Goal: Transaction & Acquisition: Purchase product/service

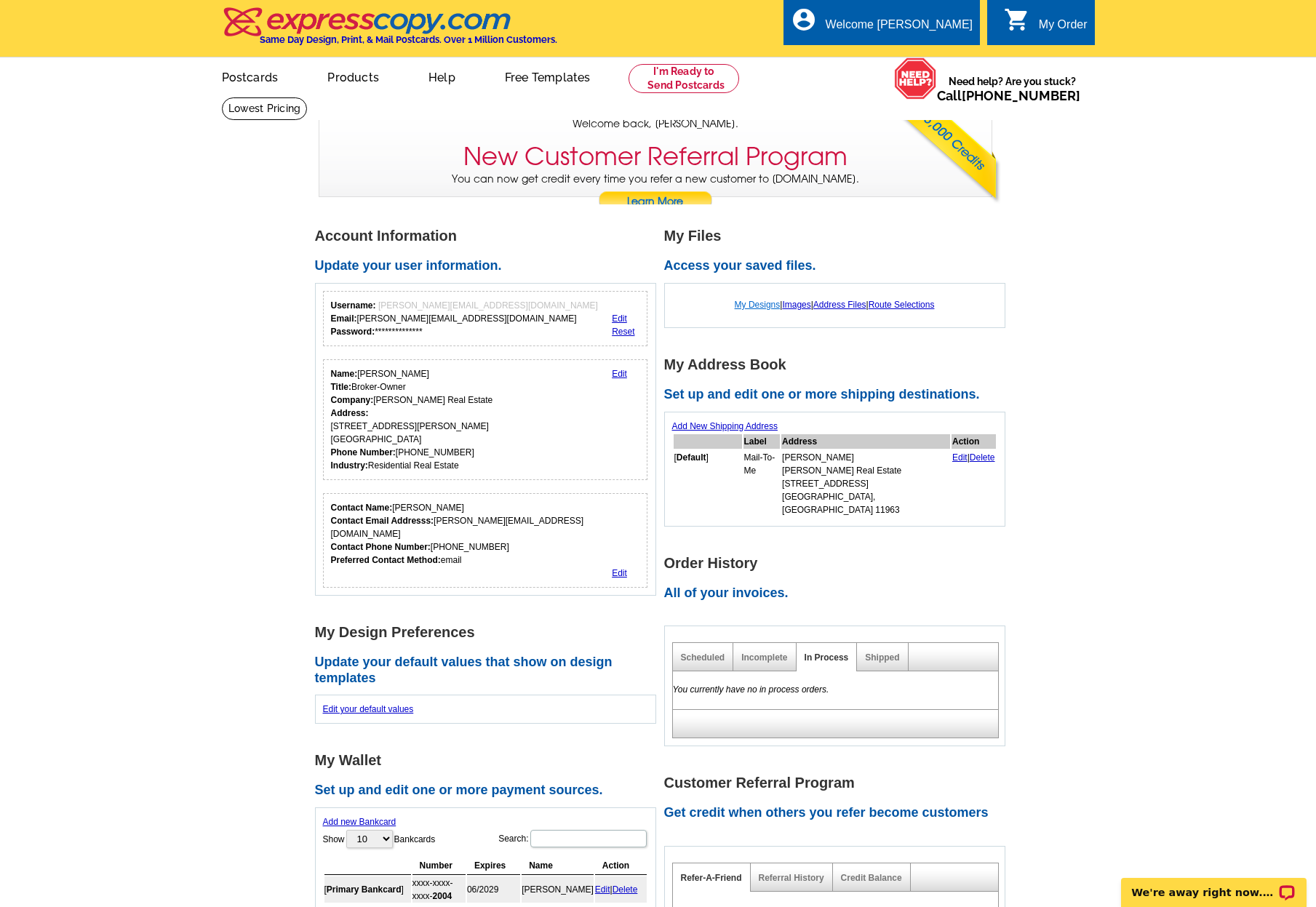
click at [765, 302] on link "My Designs" at bounding box center [758, 304] width 46 height 11
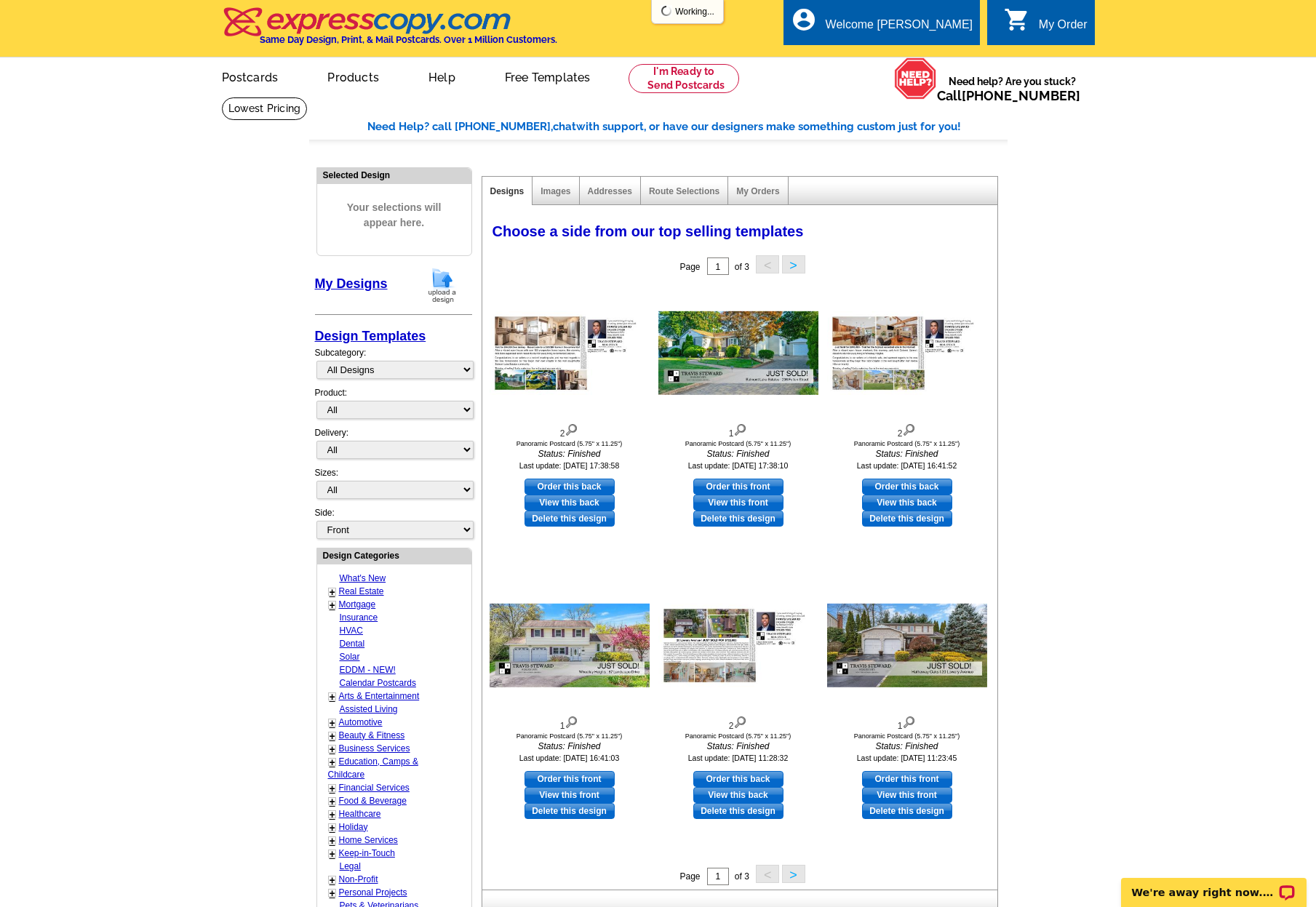
click at [449, 284] on img at bounding box center [442, 286] width 37 height 37
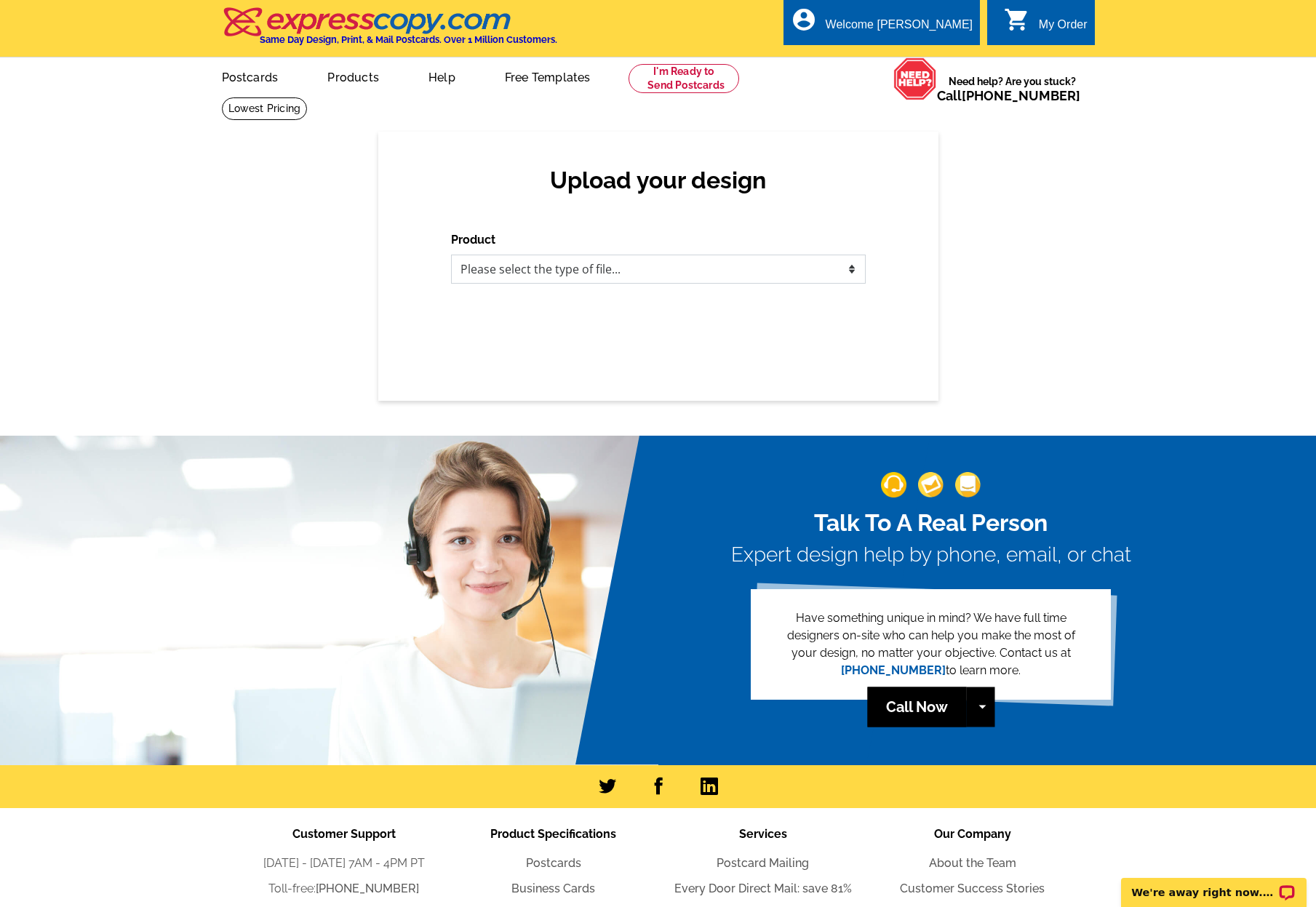
select select "1"
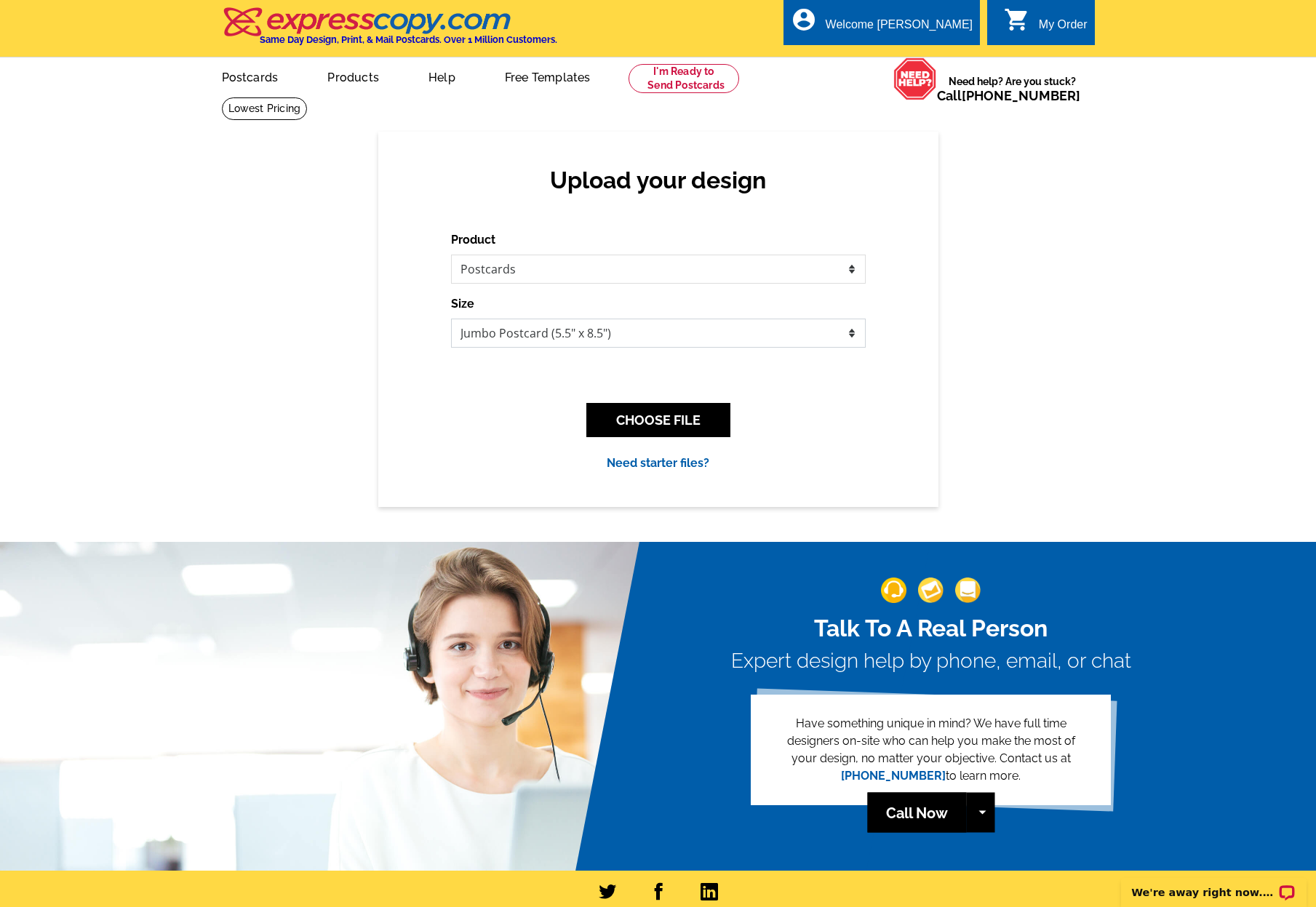
select select "3"
click at [678, 409] on button "CHOOSE FILE" at bounding box center [658, 420] width 144 height 34
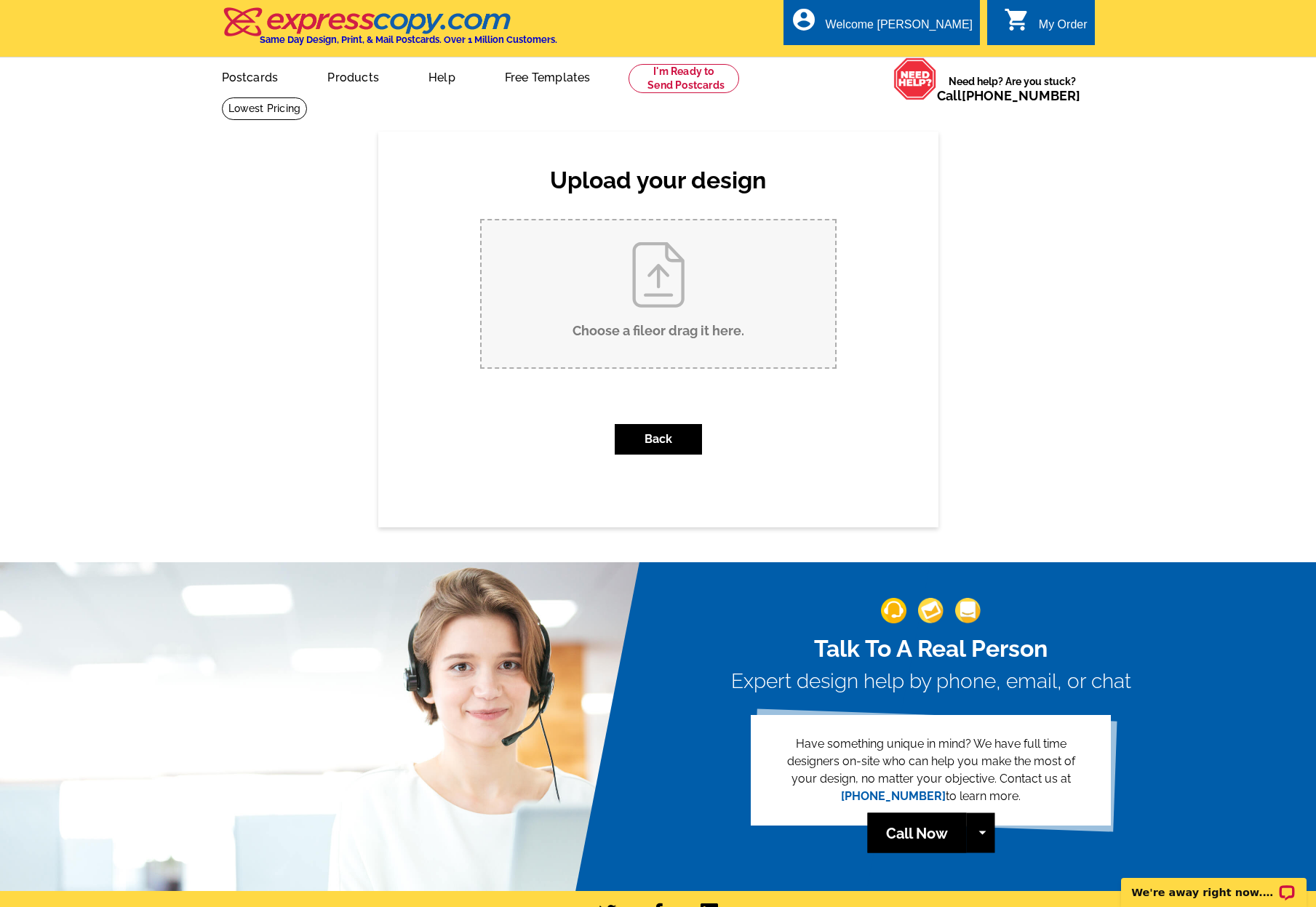
click at [1291, 434] on div "Upload your design Product Please select the type of file... Postcards Business…" at bounding box center [658, 329] width 1316 height 395
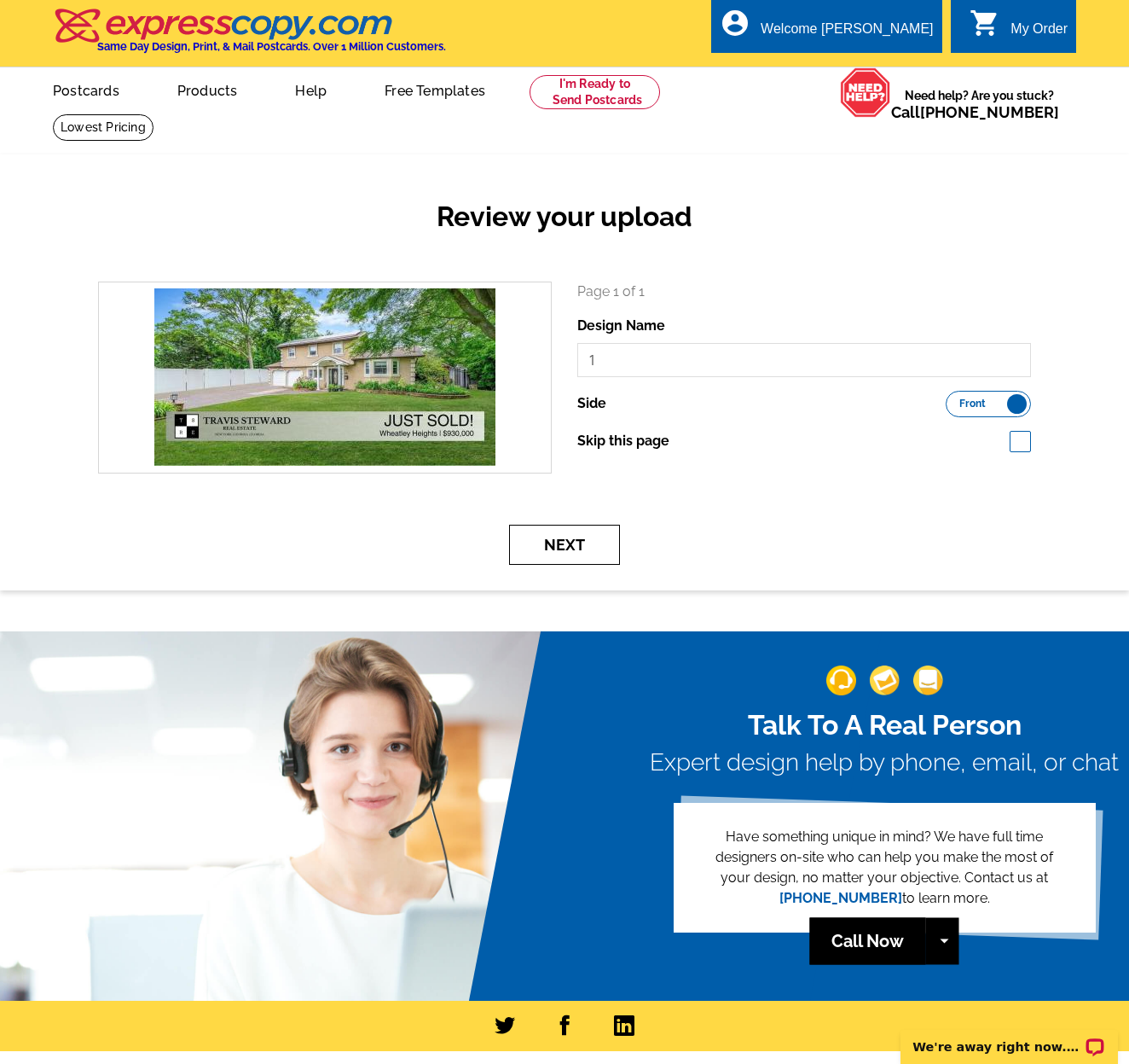
click at [583, 539] on button "Next" at bounding box center [565, 545] width 111 height 40
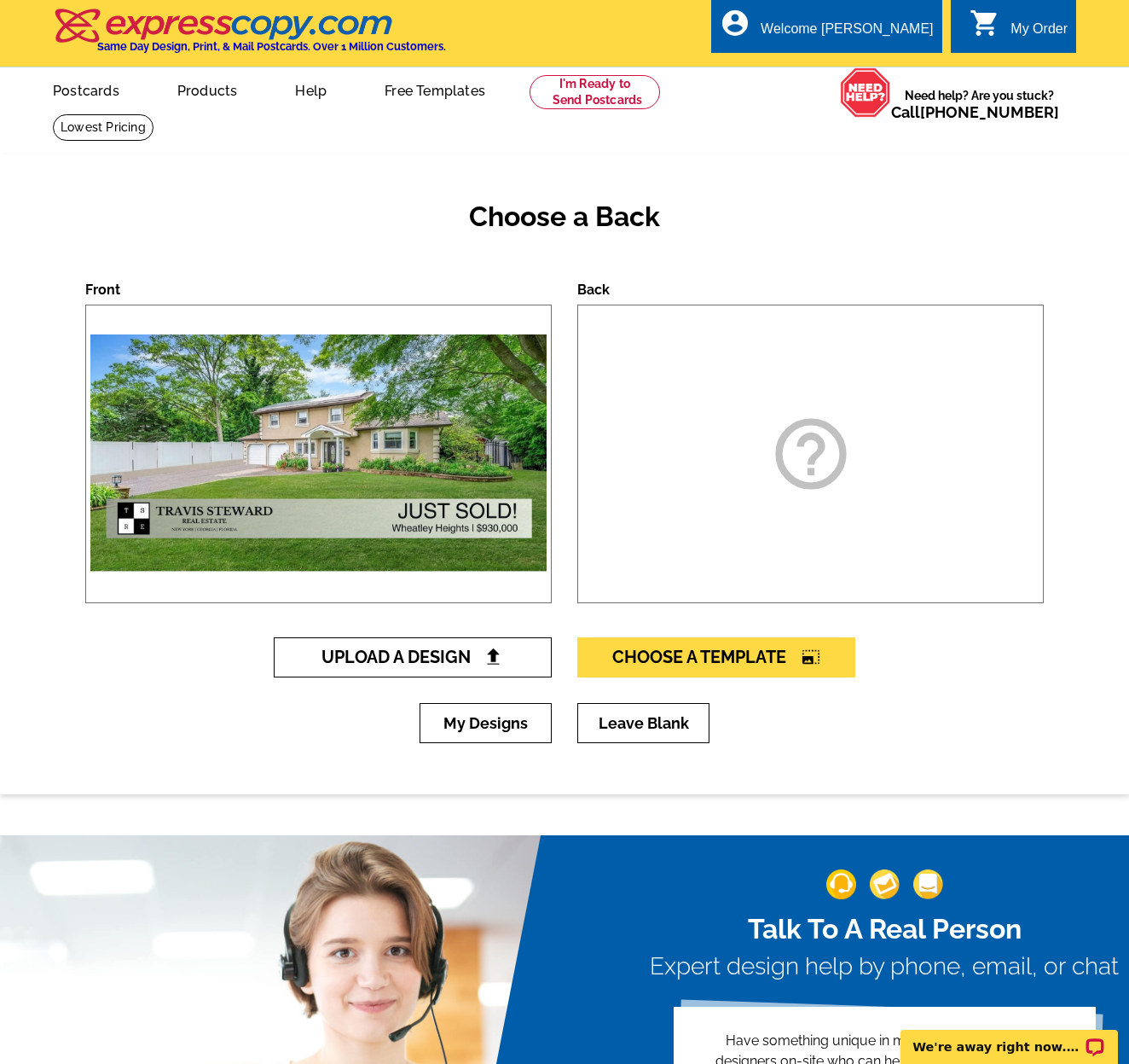
click at [447, 656] on span "Upload A Design" at bounding box center [413, 657] width 183 height 20
click at [778, 446] on icon "help_outline" at bounding box center [810, 453] width 85 height 85
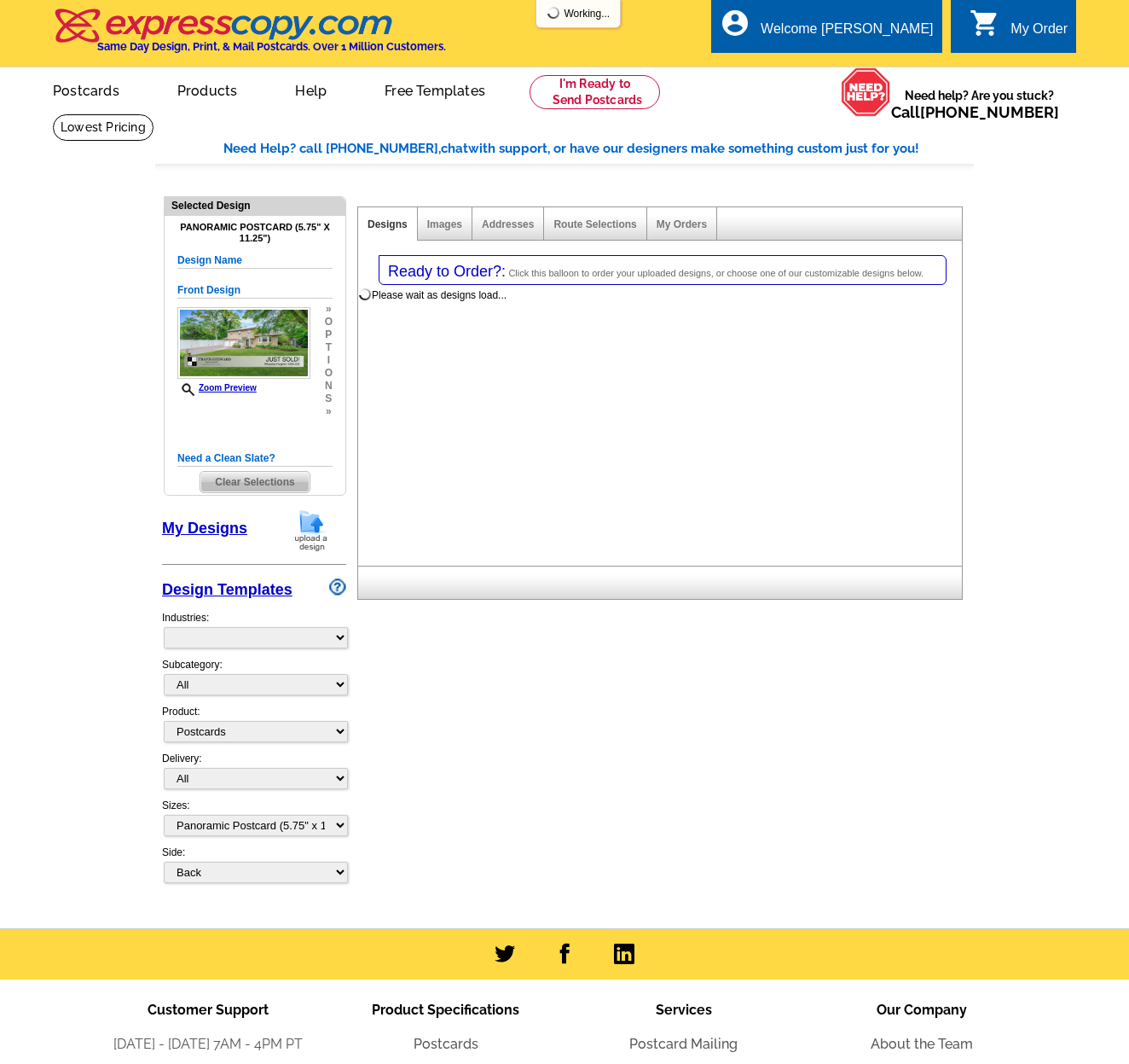
select select "1"
select select "3"
select select "back"
select select "785"
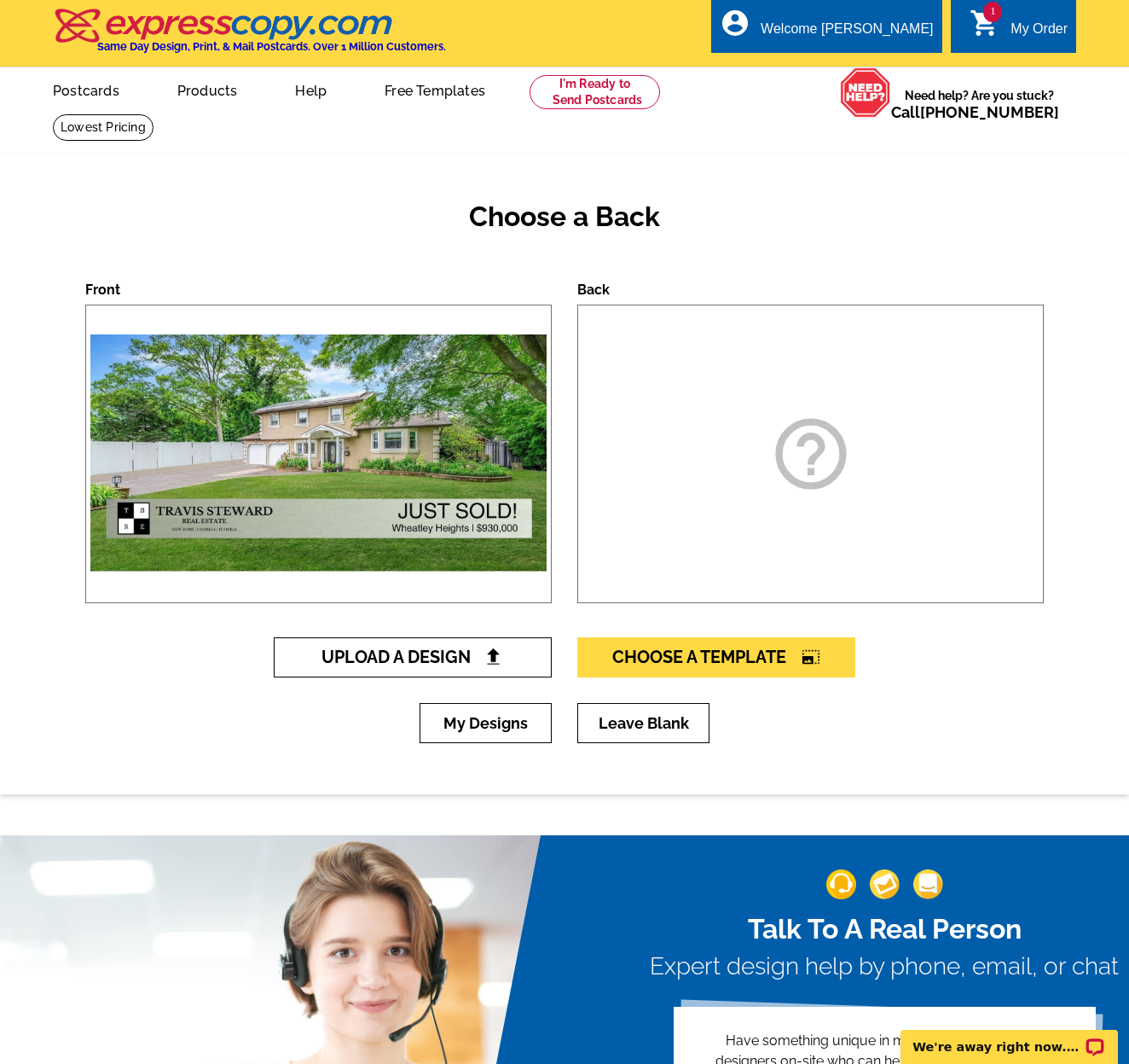
click at [463, 647] on span "Upload A Design" at bounding box center [413, 657] width 183 height 20
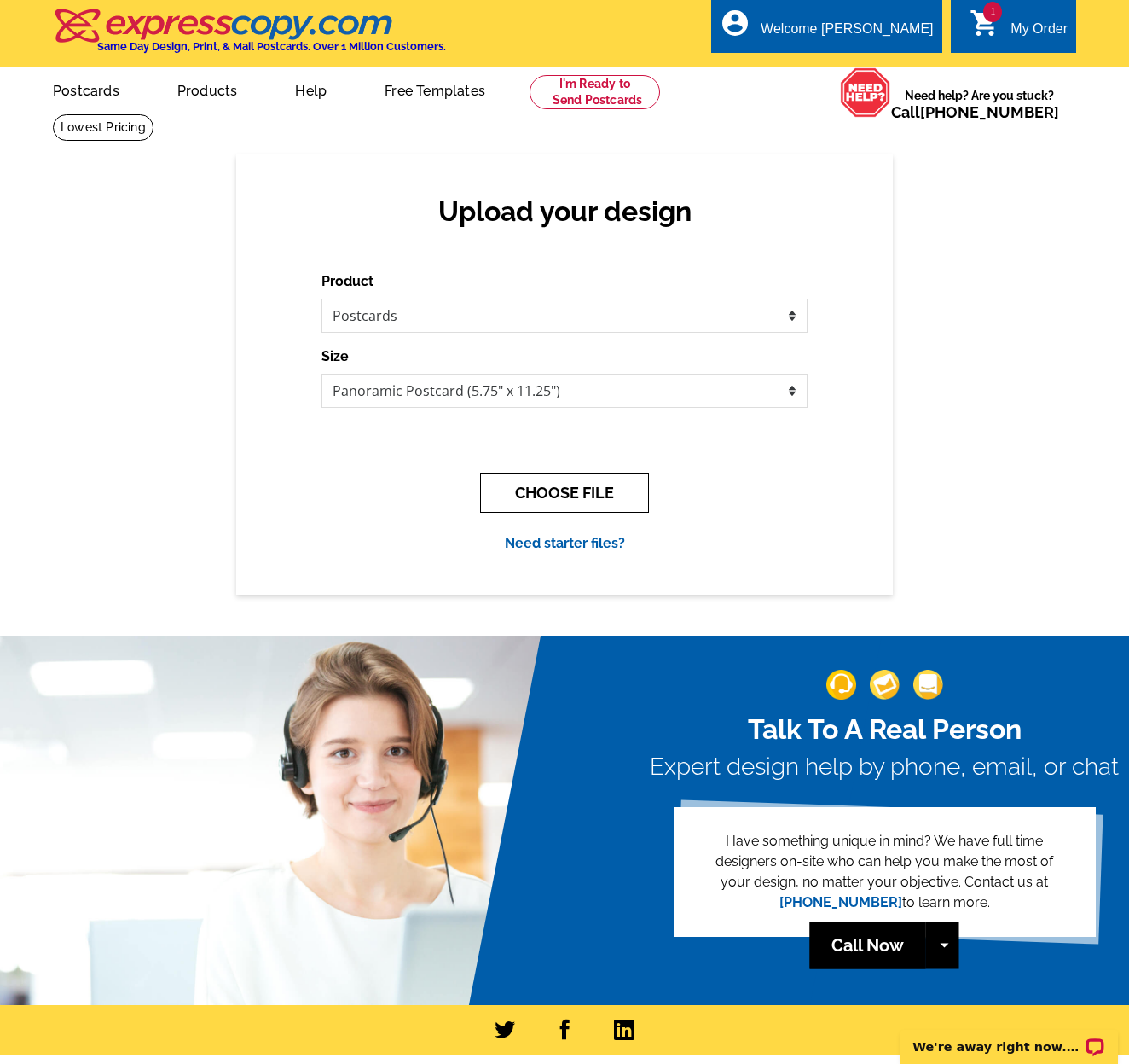
click at [535, 487] on button "CHOOSE FILE" at bounding box center [564, 492] width 169 height 40
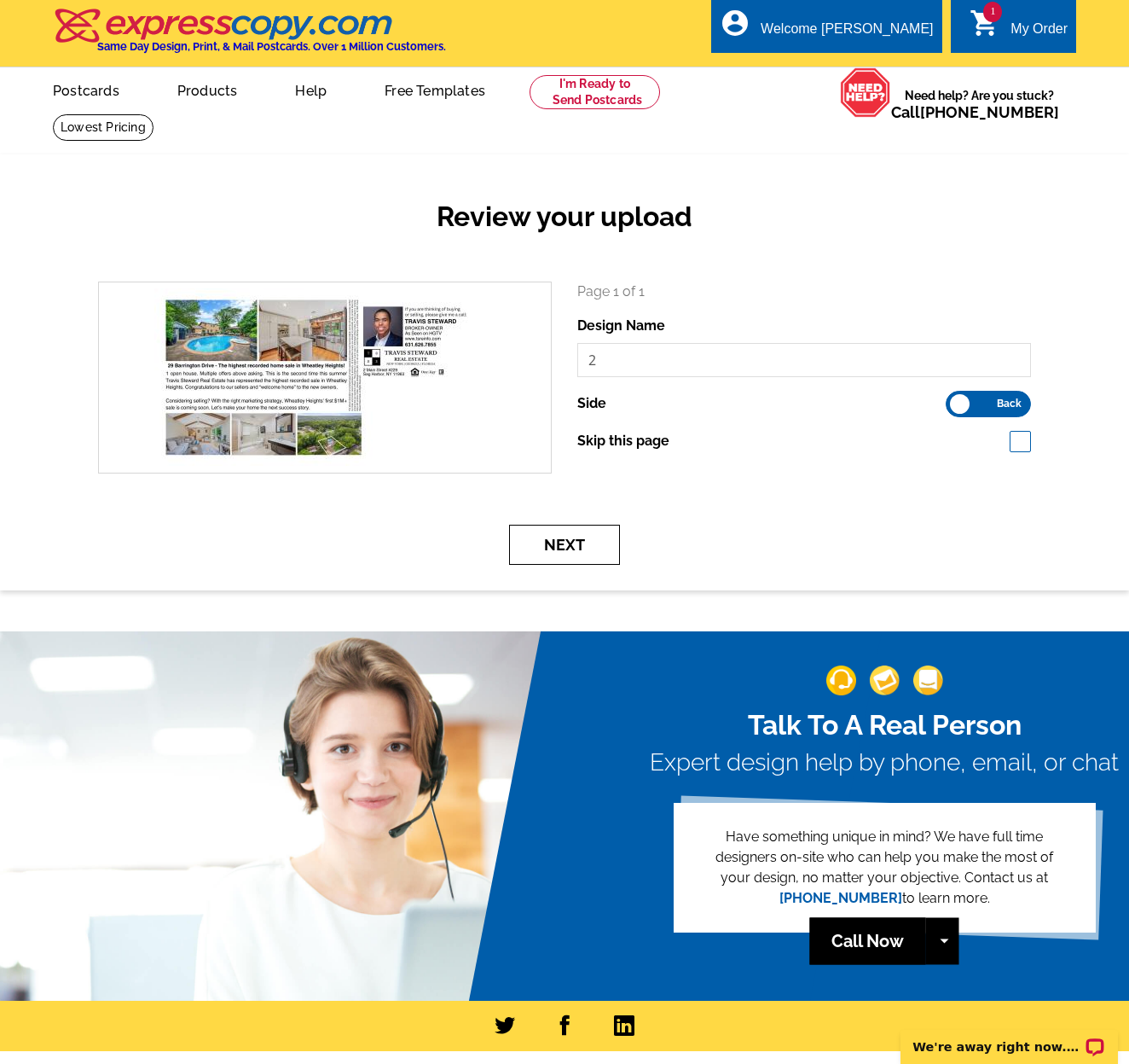
click at [574, 543] on button "Next" at bounding box center [565, 545] width 111 height 40
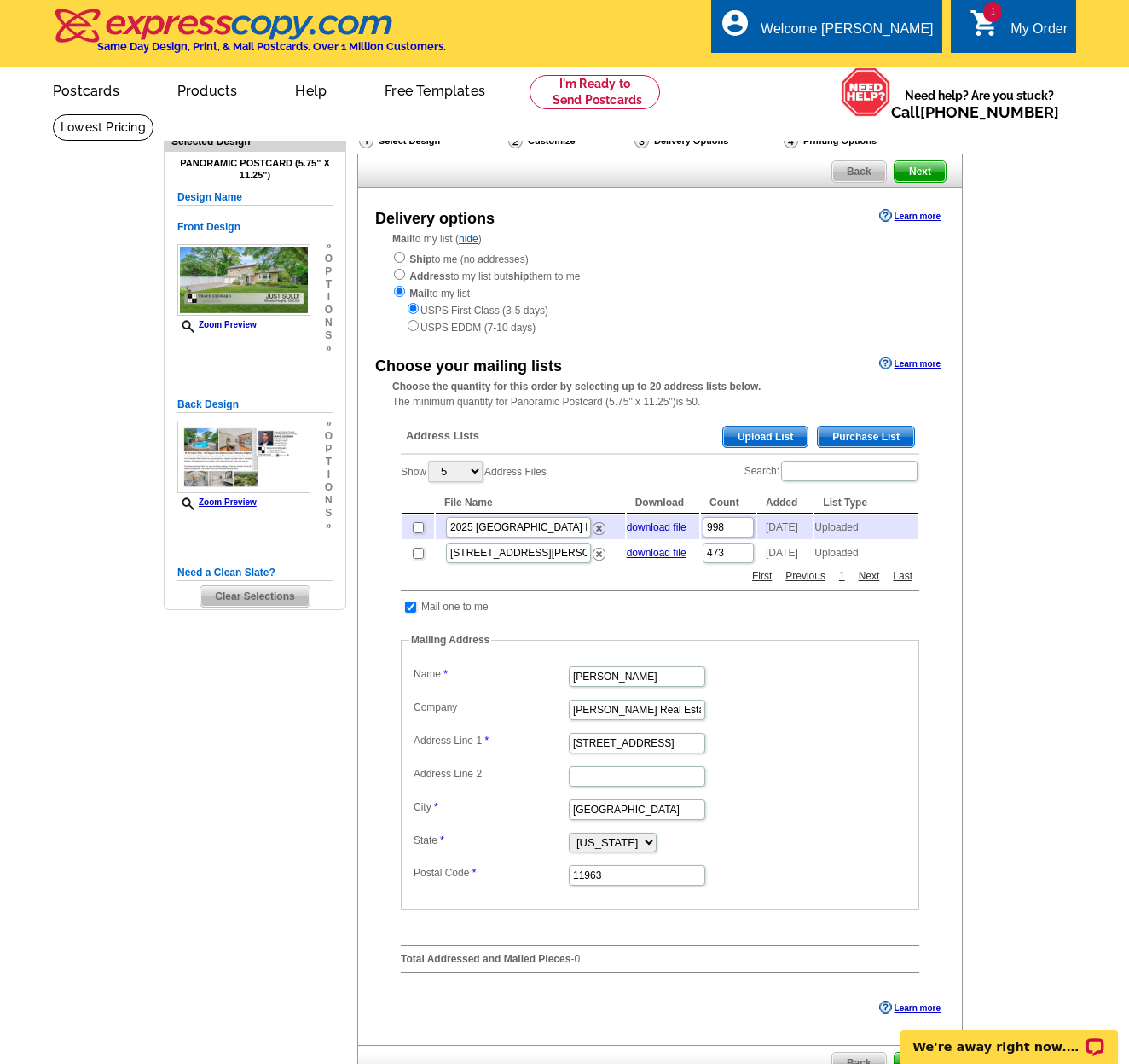
click at [418, 554] on input "checkbox" at bounding box center [419, 553] width 11 height 11
checkbox input "true"
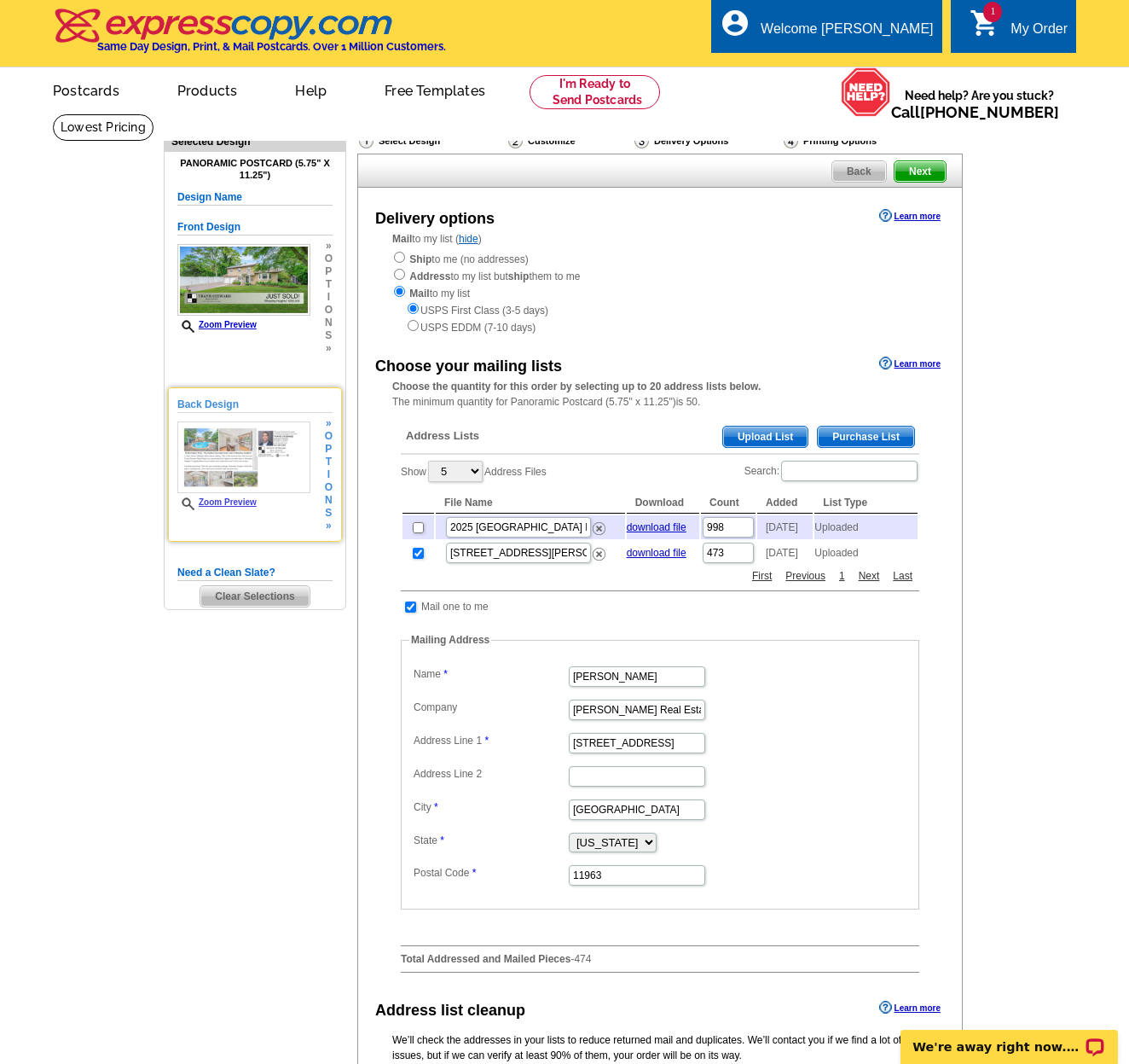
click at [261, 475] on img at bounding box center [243, 457] width 133 height 72
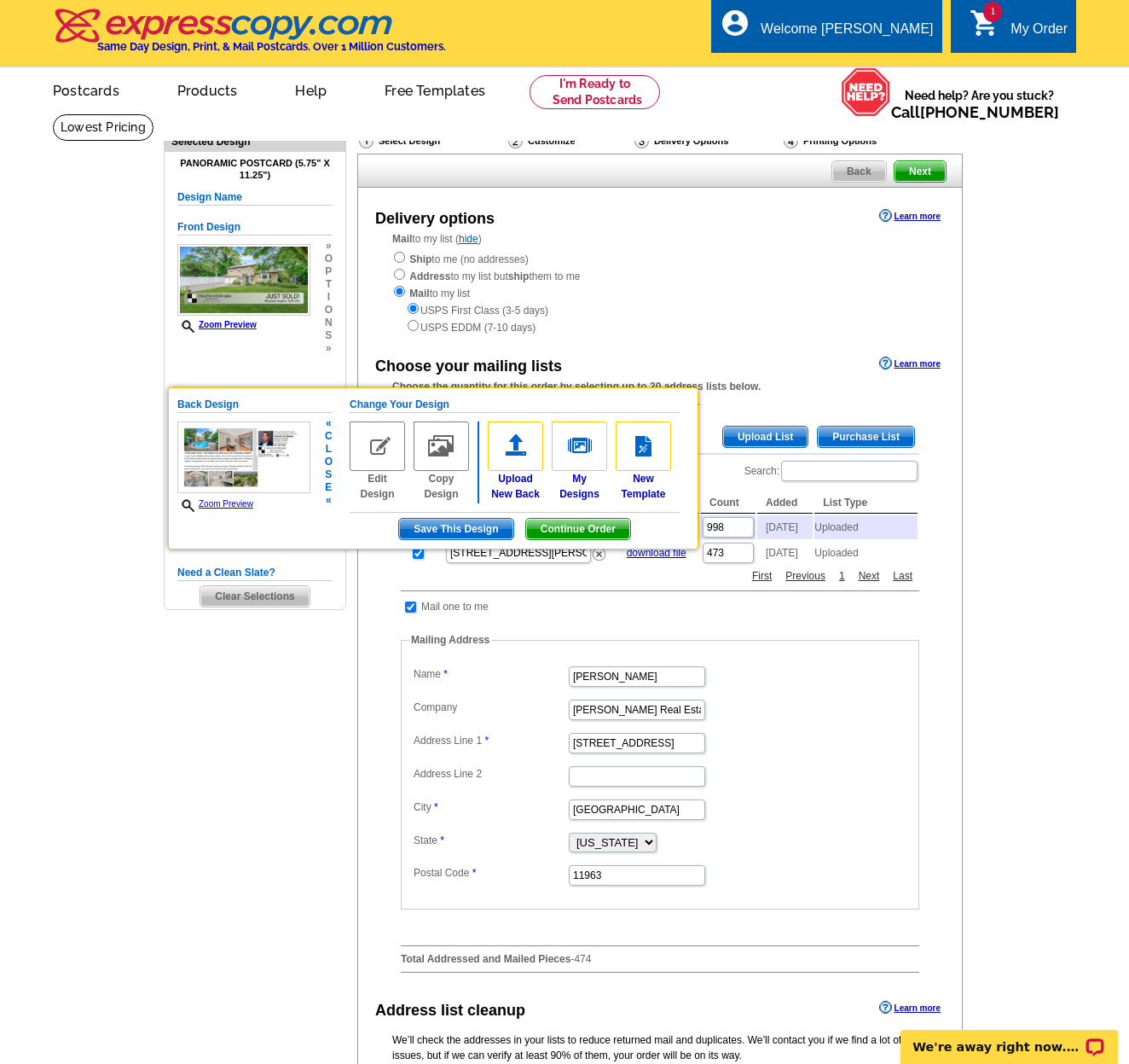
click at [240, 502] on link "Zoom Preview" at bounding box center [216, 504] width 76 height 10
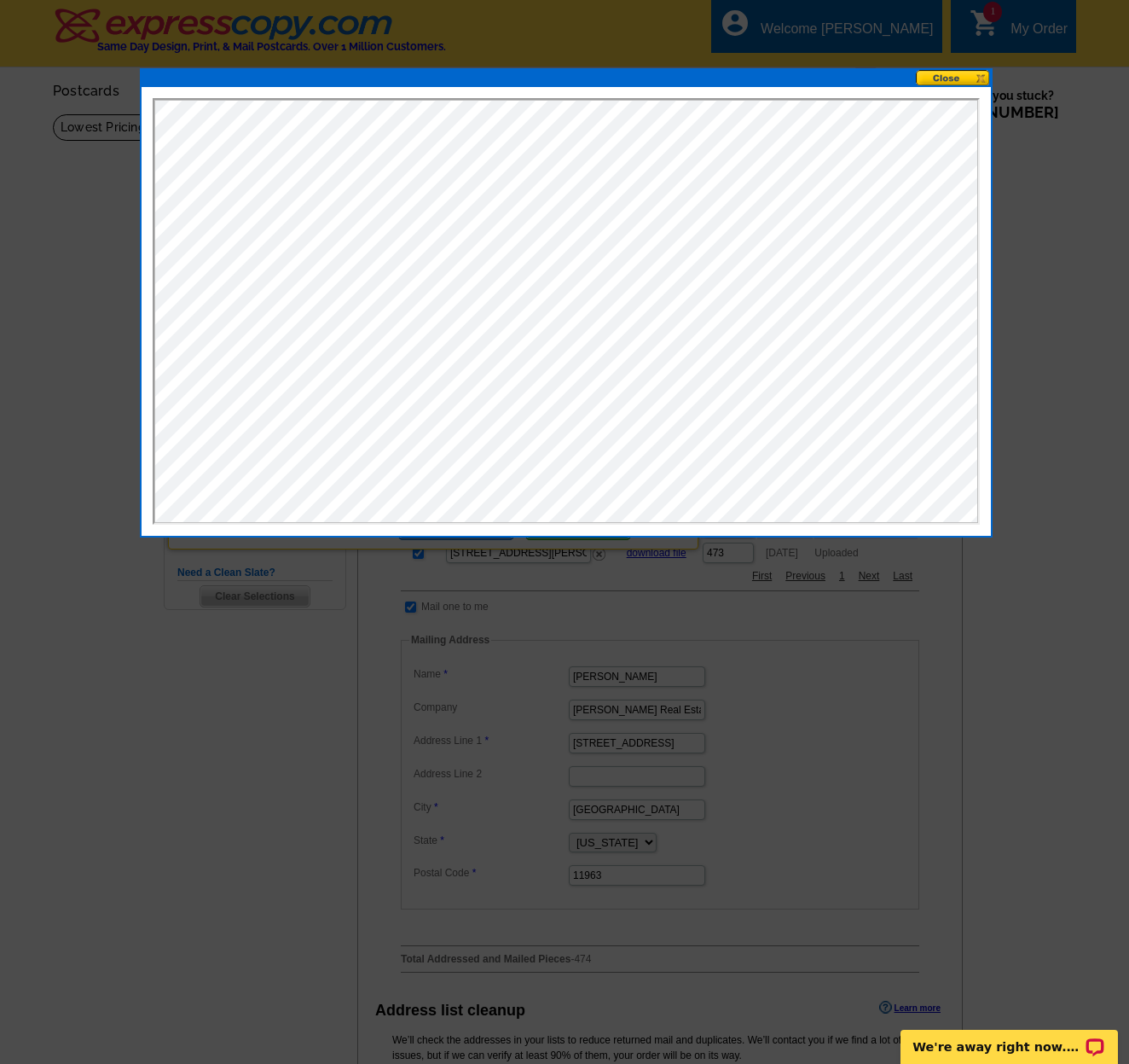
click at [966, 80] on button at bounding box center [953, 77] width 75 height 16
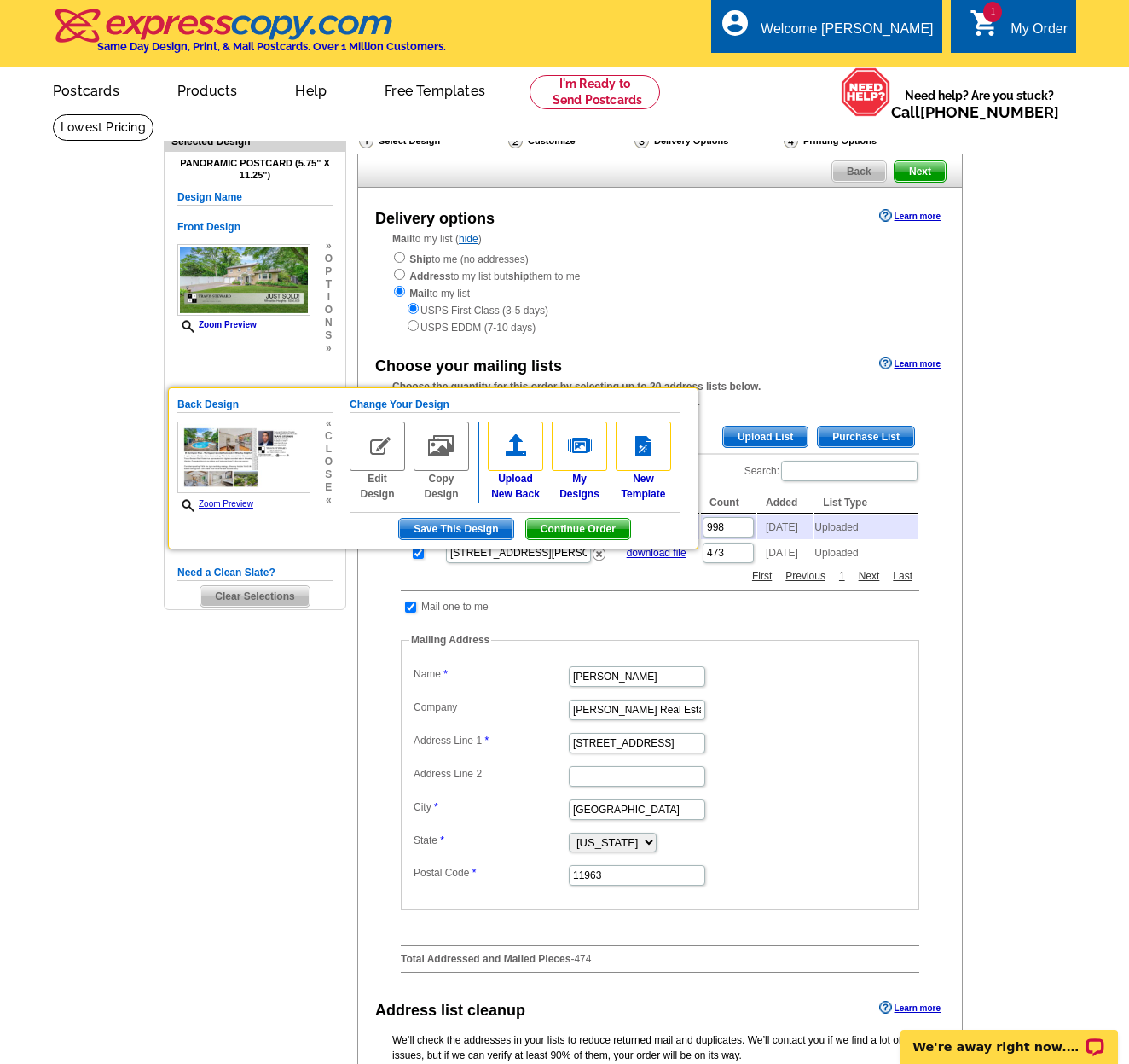
click at [511, 449] on img at bounding box center [515, 447] width 55 height 50
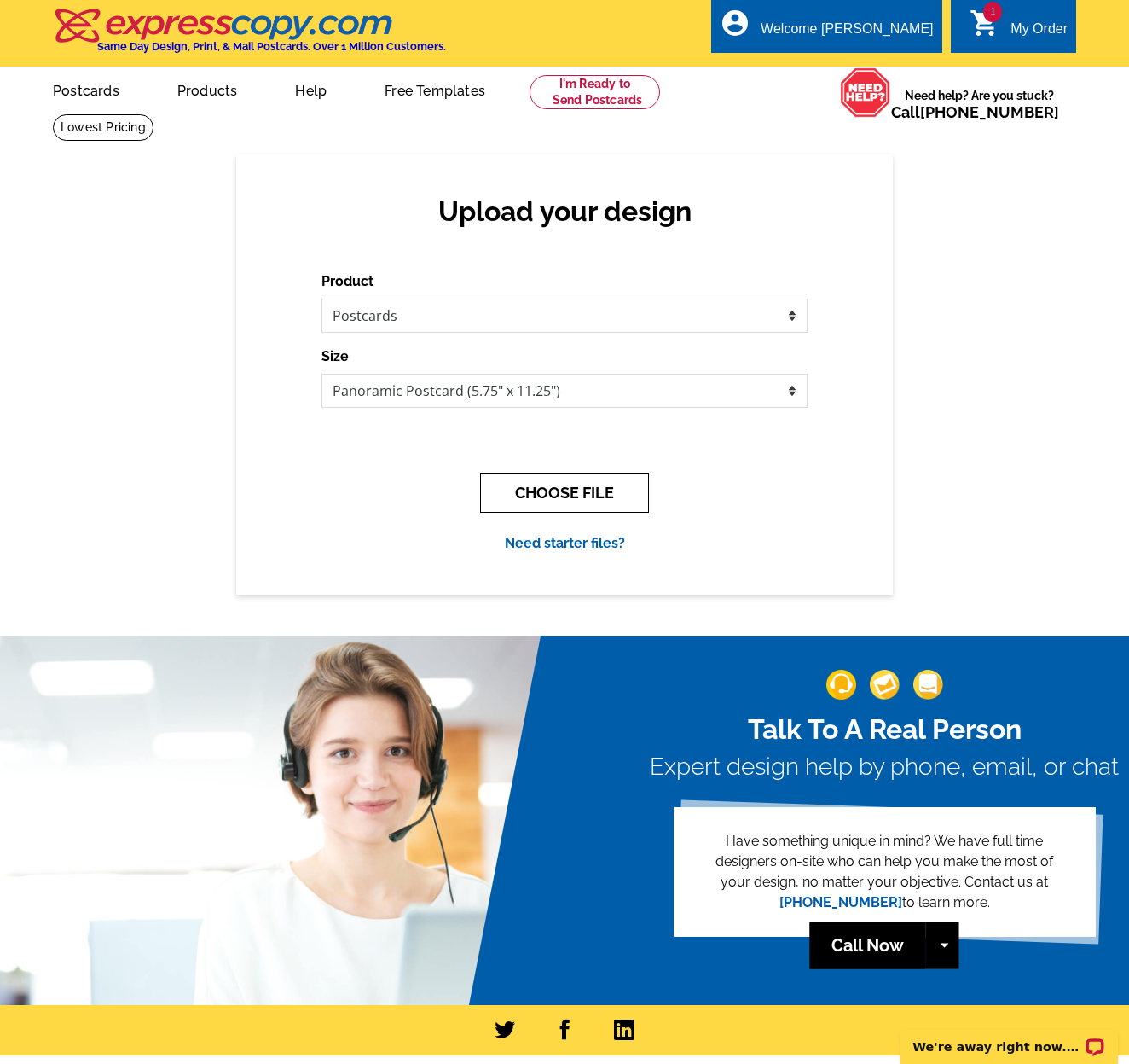
click at [551, 472] on button "CHOOSE FILE" at bounding box center [564, 492] width 169 height 40
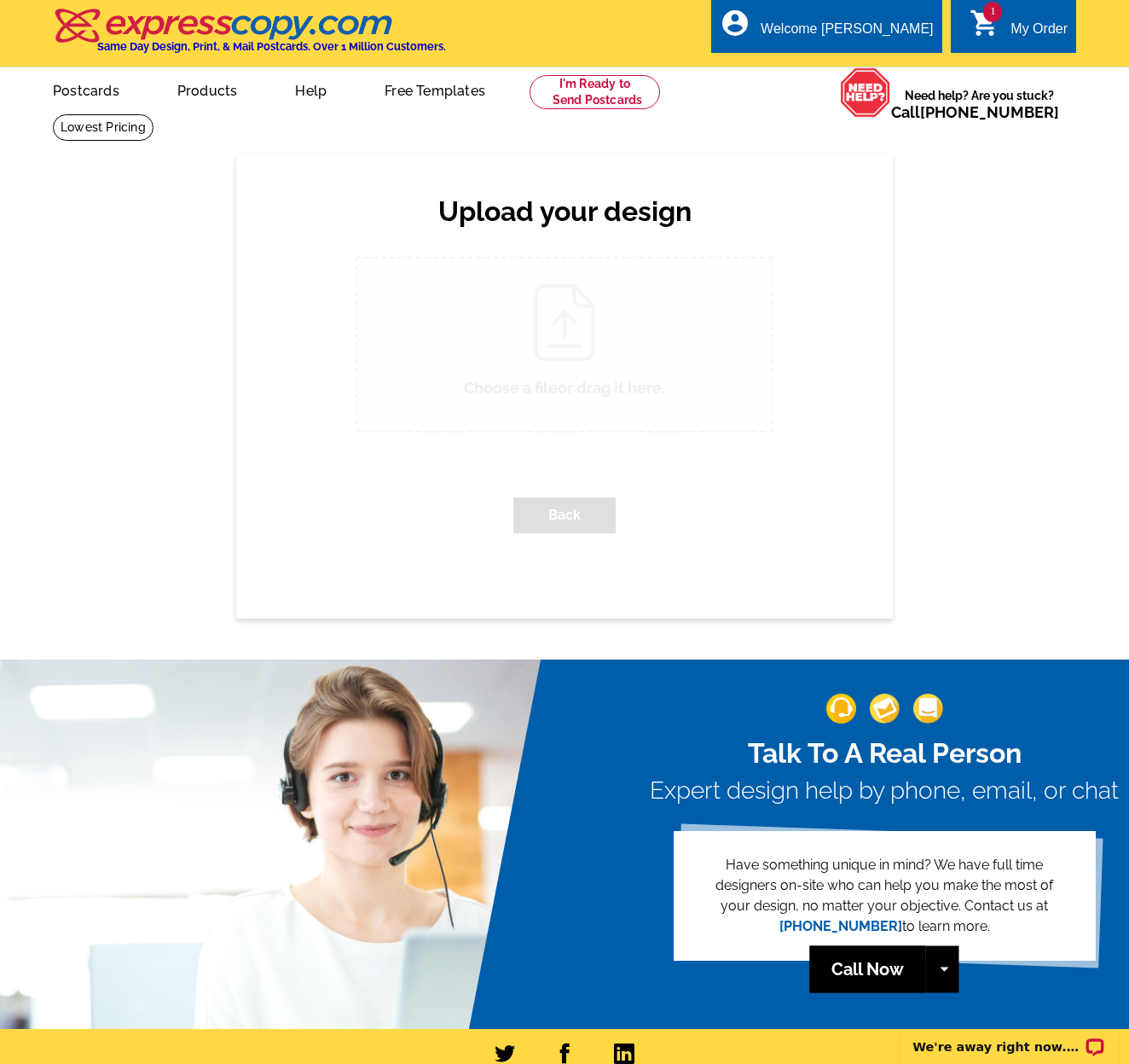
click at [551, 480] on div "Choose a file . Back" at bounding box center [565, 402] width 487 height 290
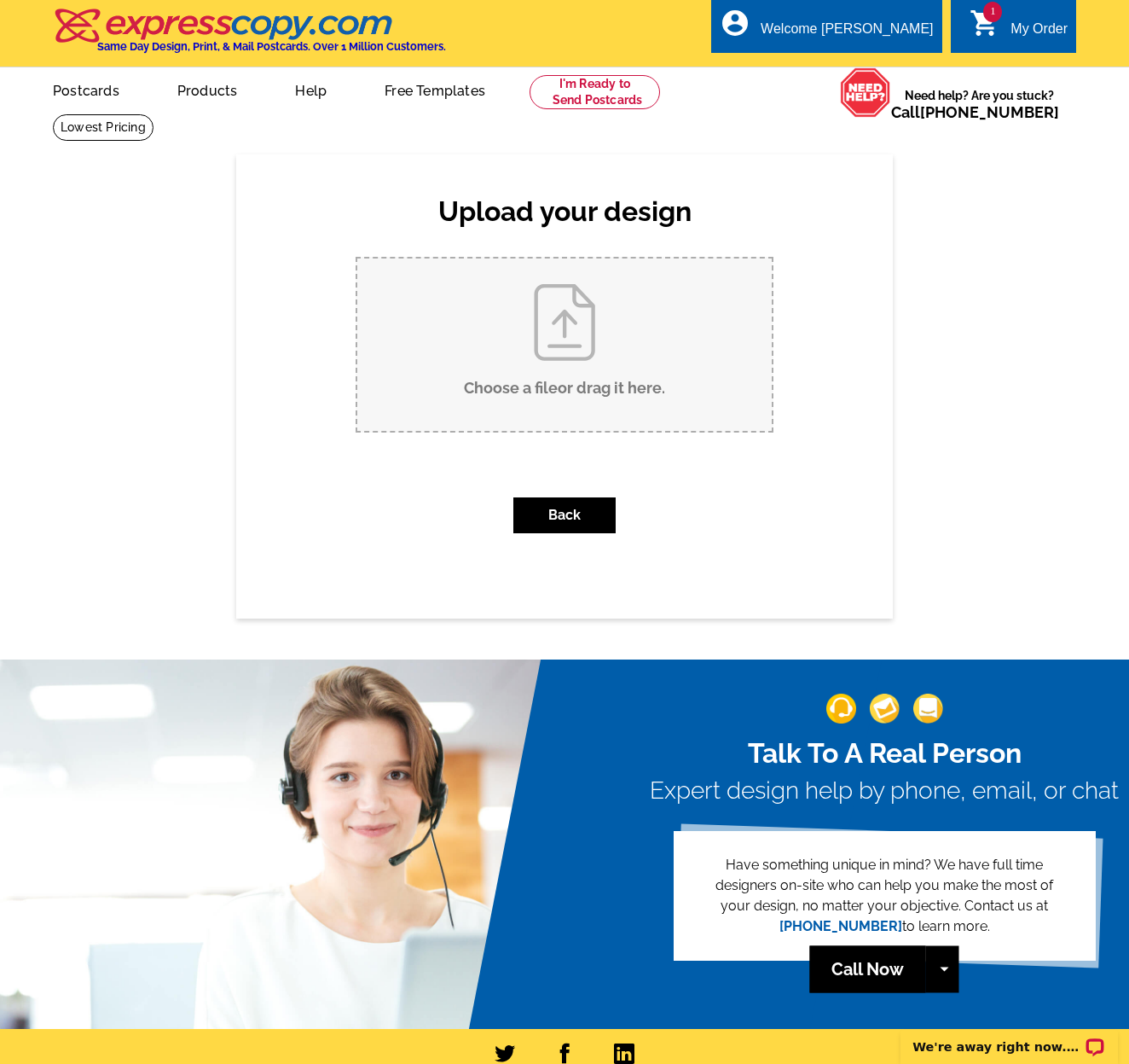
click at [575, 388] on input "Choose a file or drag it here ." at bounding box center [565, 344] width 414 height 173
click at [605, 354] on input "Choose a file or drag it here ." at bounding box center [565, 344] width 414 height 173
click at [596, 365] on input "Choose a file or drag it here ." at bounding box center [565, 344] width 414 height 173
type input "C:\fakepath\29 Barrington_PANORAMIC POSTCARD.jpg"
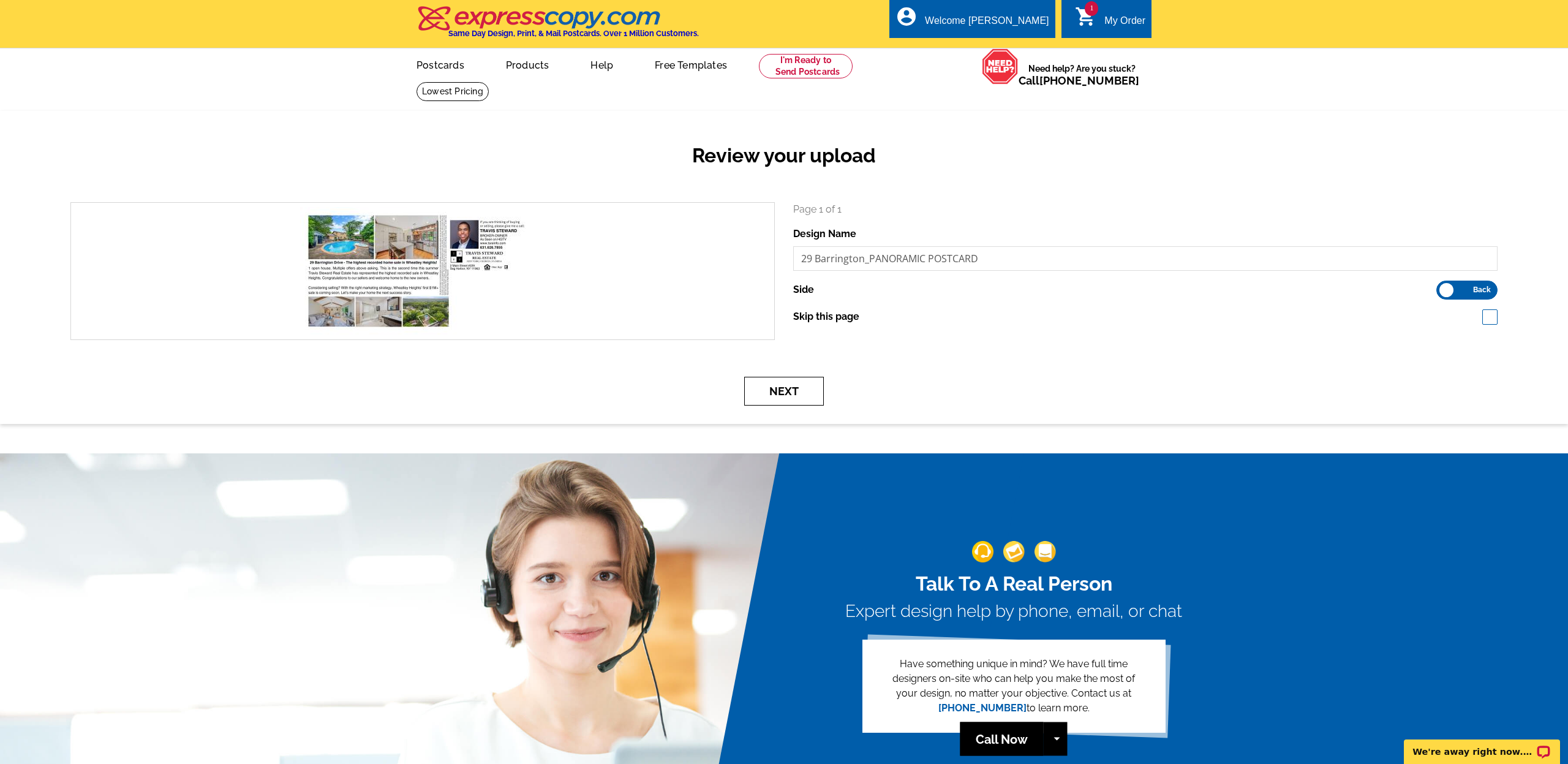
click at [782, 385] on button "Next" at bounding box center [784, 391] width 79 height 29
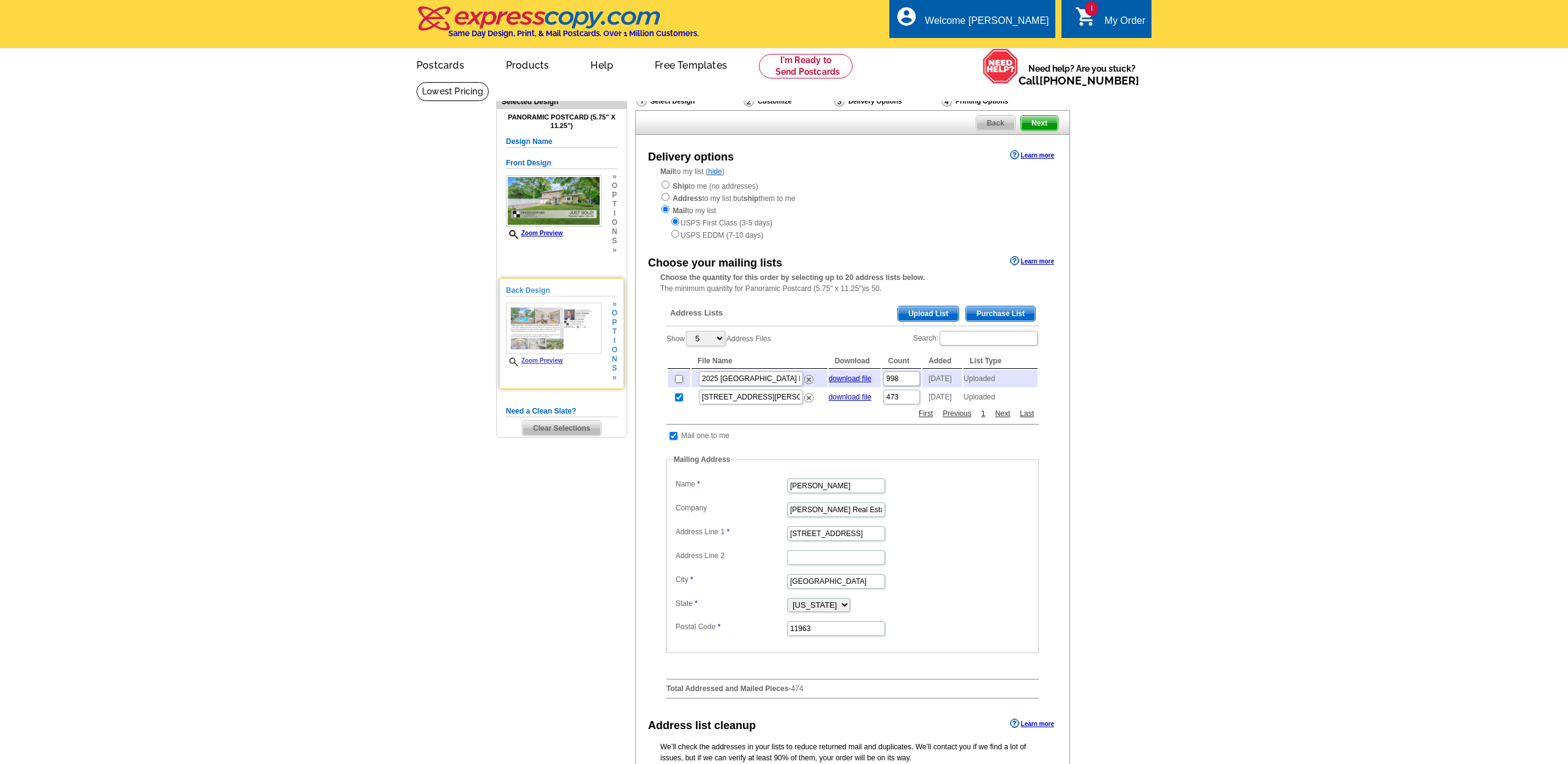
click at [539, 361] on link "Zoom Preview" at bounding box center [534, 360] width 57 height 7
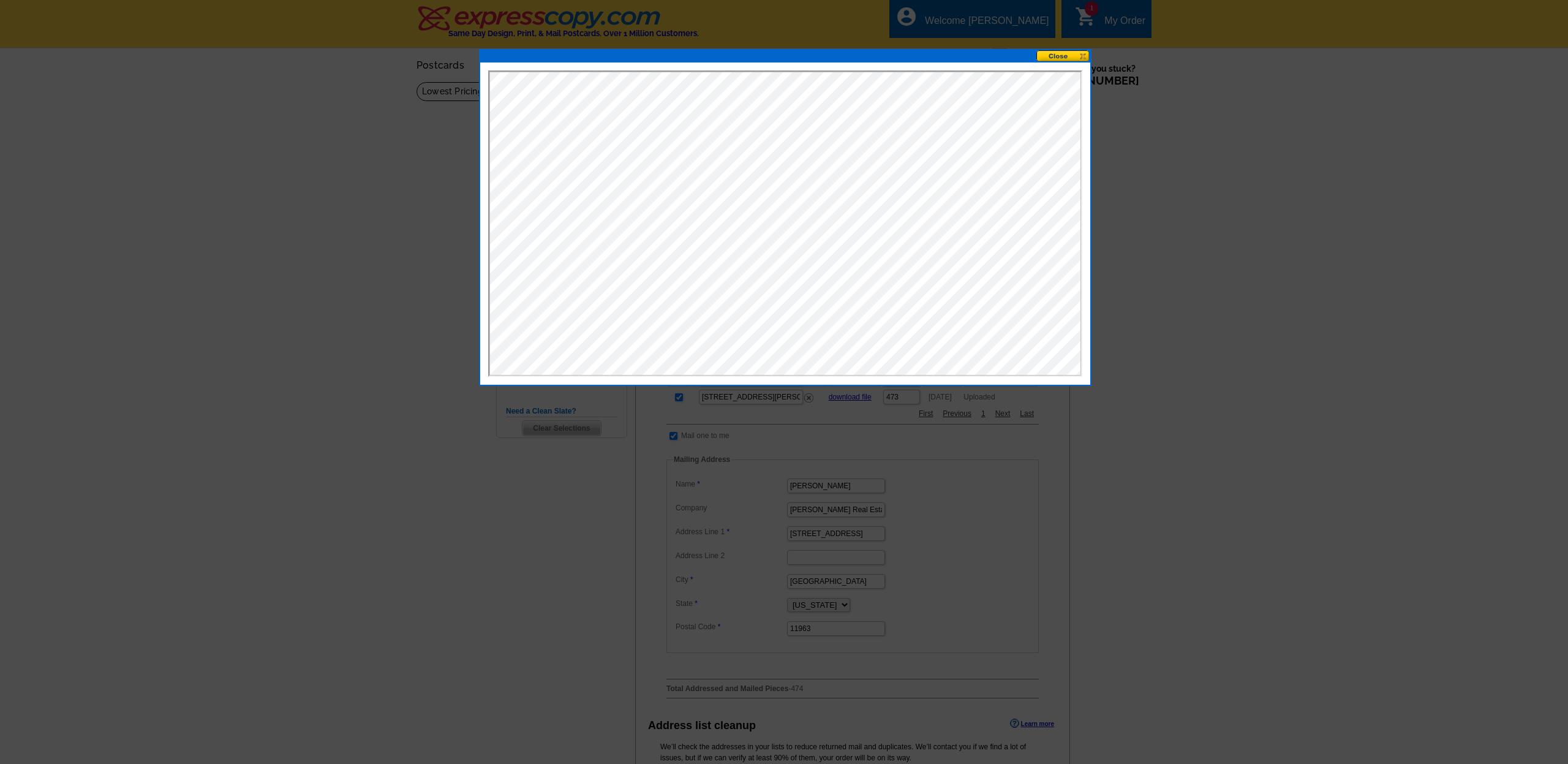
click at [1070, 57] on button at bounding box center [1063, 56] width 54 height 12
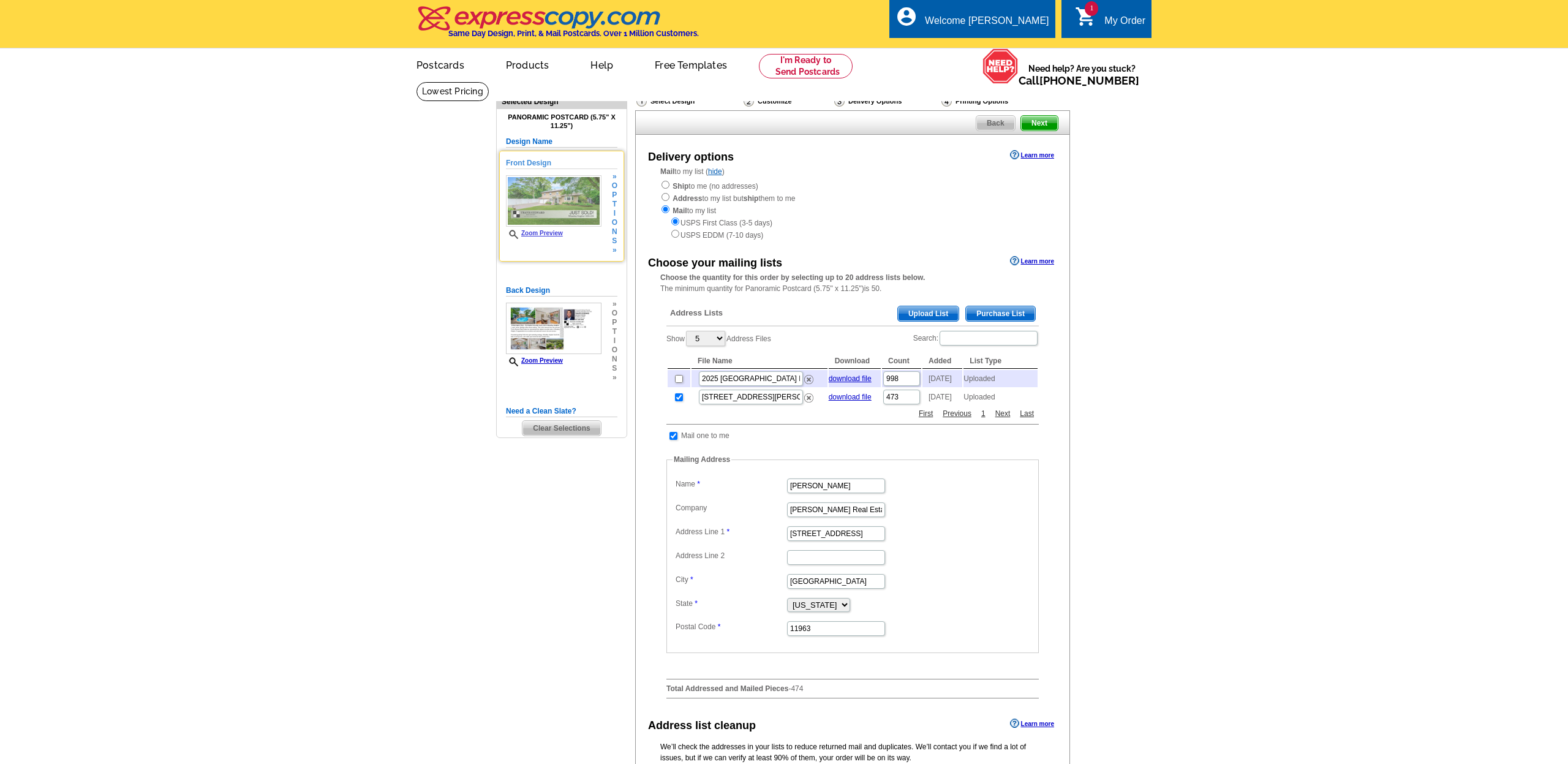
click at [541, 230] on link "Zoom Preview" at bounding box center [534, 233] width 57 height 7
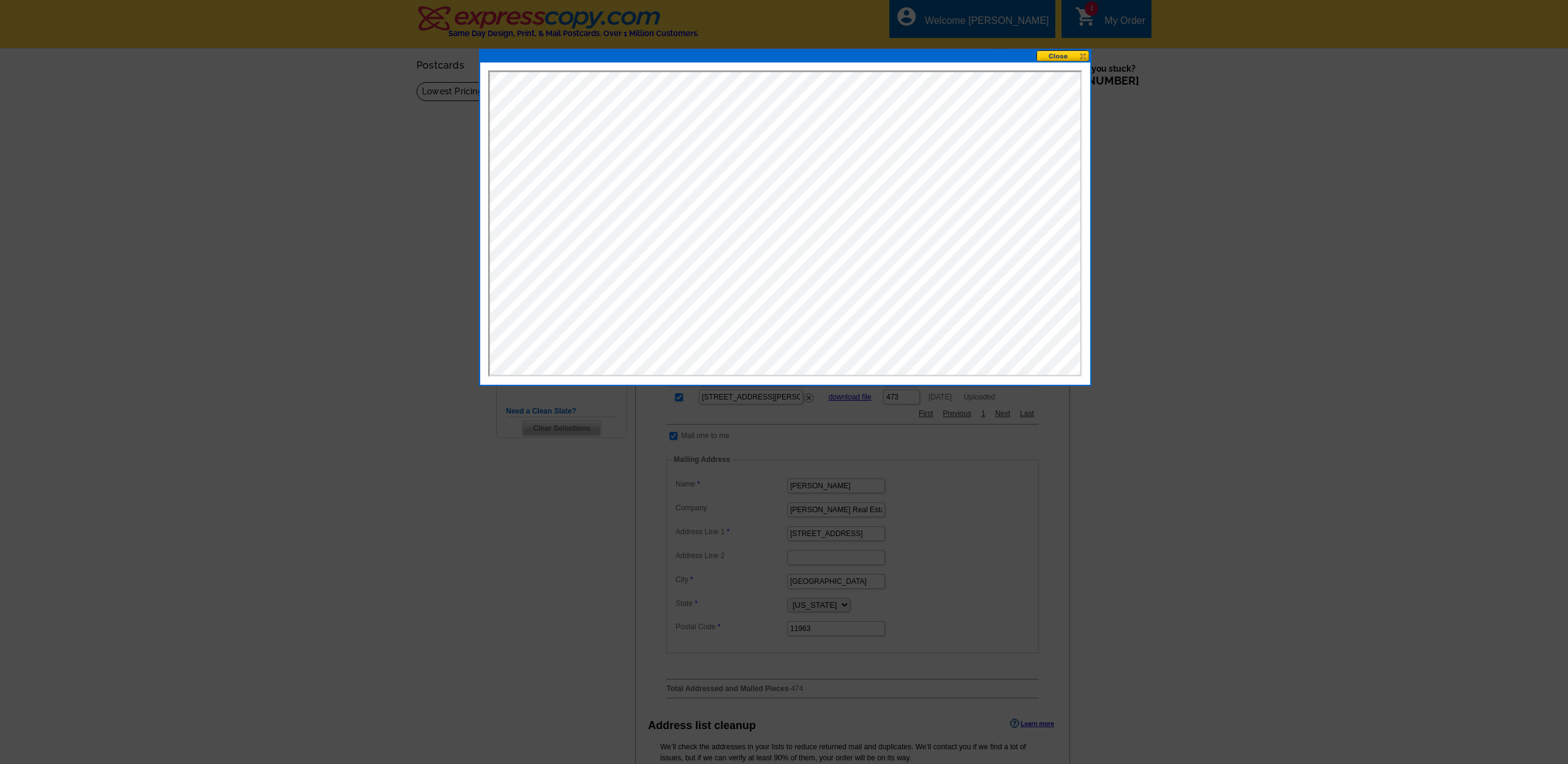
click at [1073, 55] on button at bounding box center [1063, 56] width 54 height 12
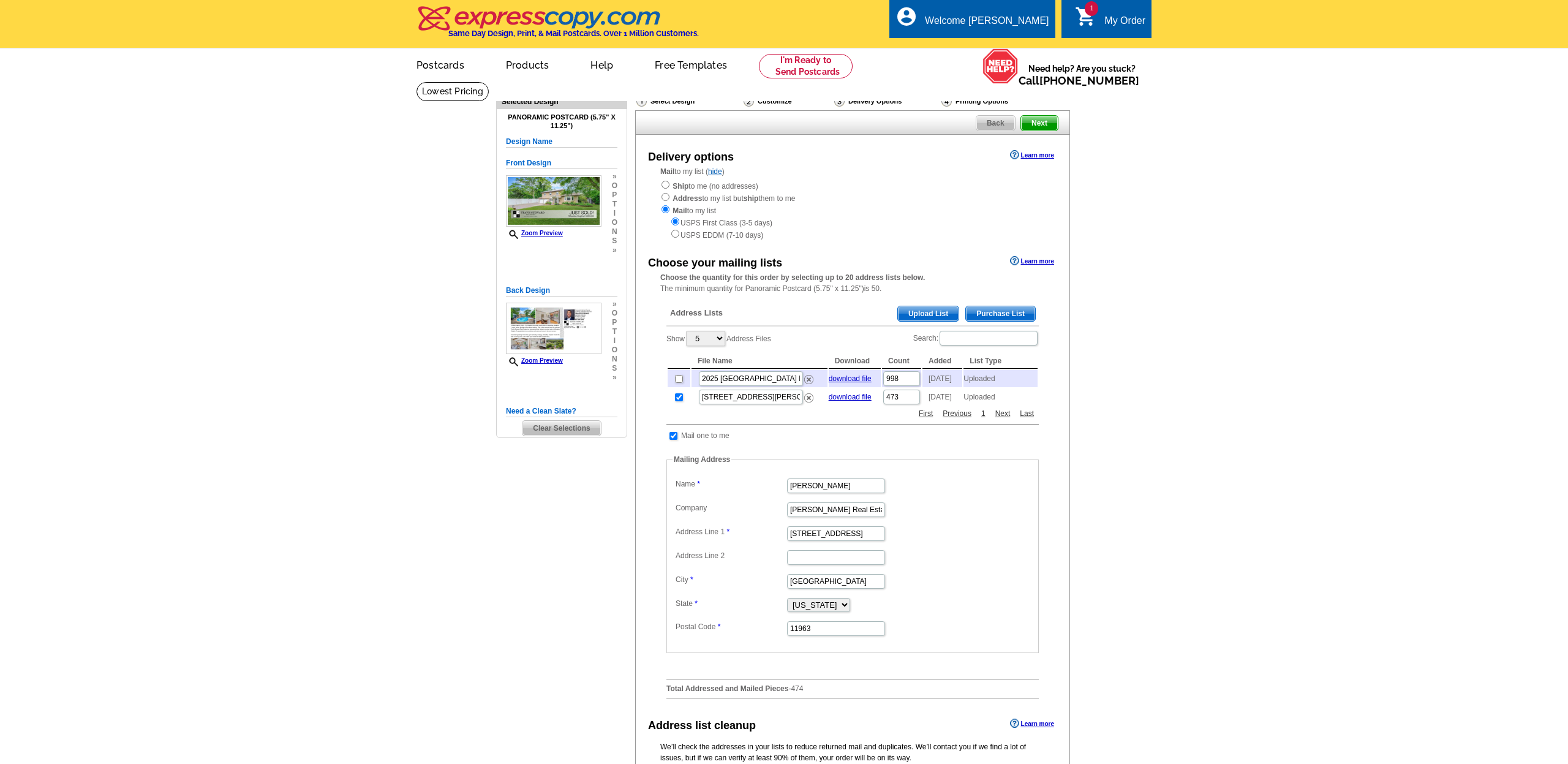
click at [1044, 126] on span "Next" at bounding box center [1040, 123] width 37 height 14
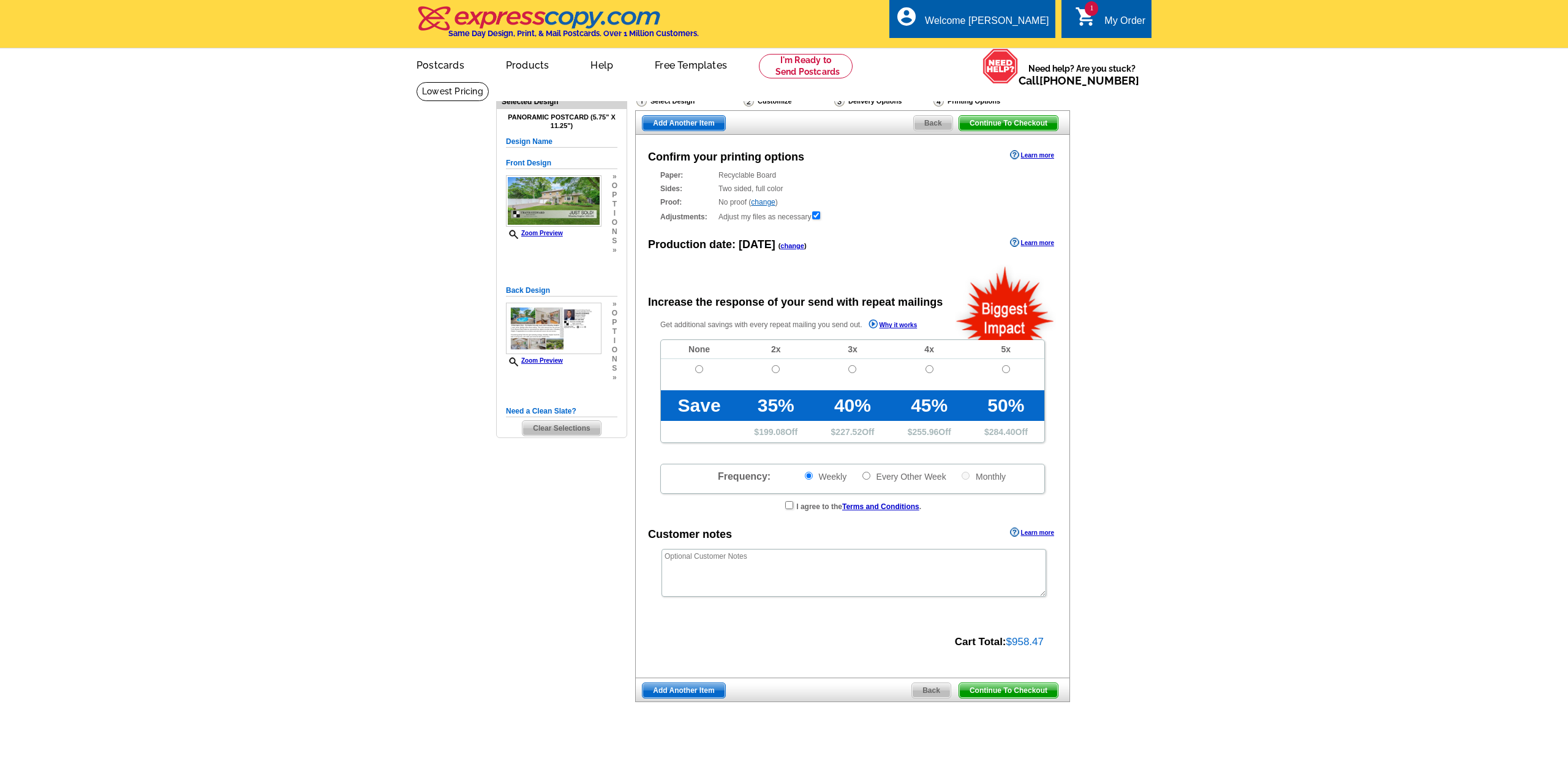
radio input "false"
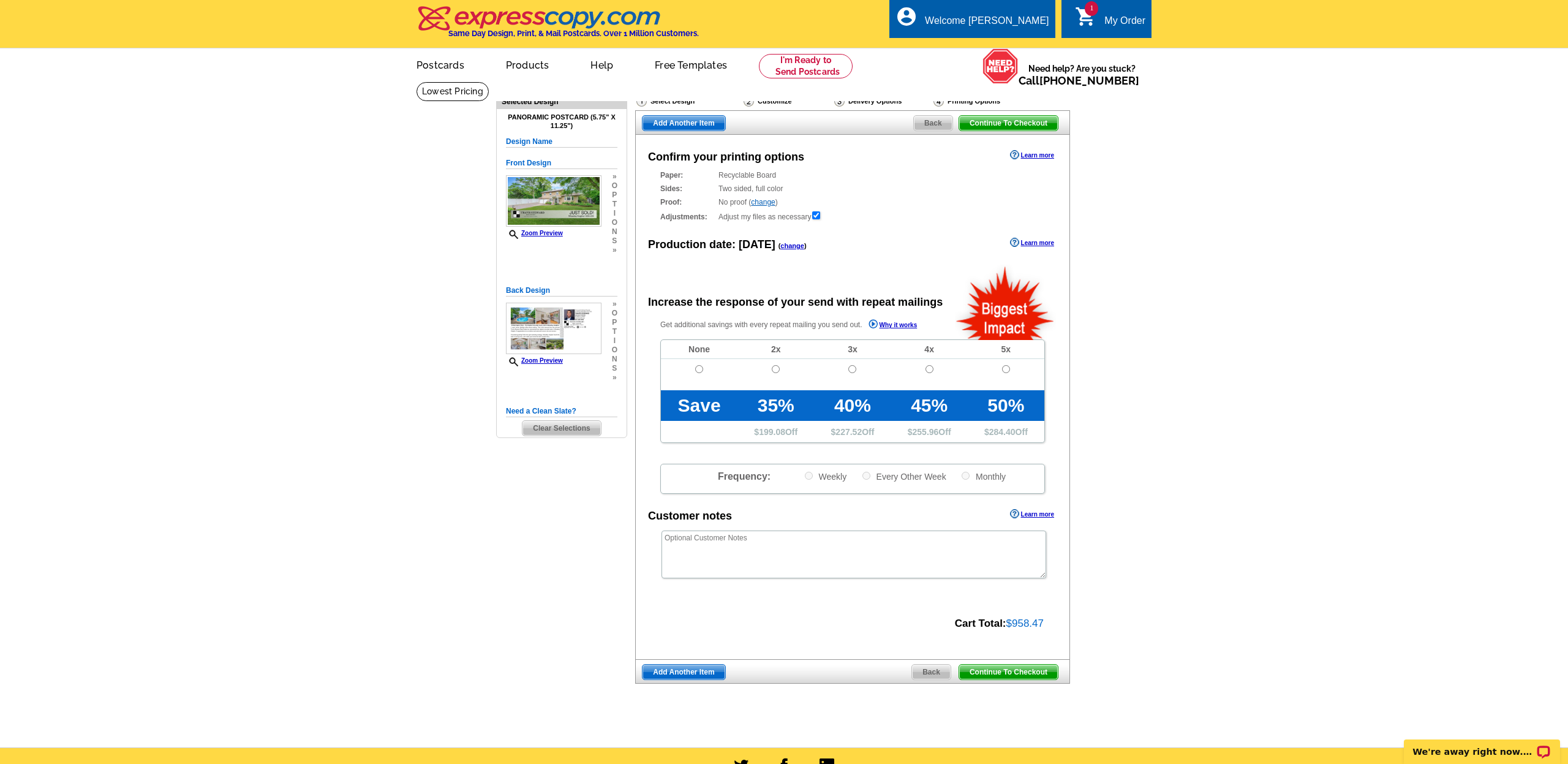
click at [942, 122] on span "Back" at bounding box center [933, 123] width 38 height 14
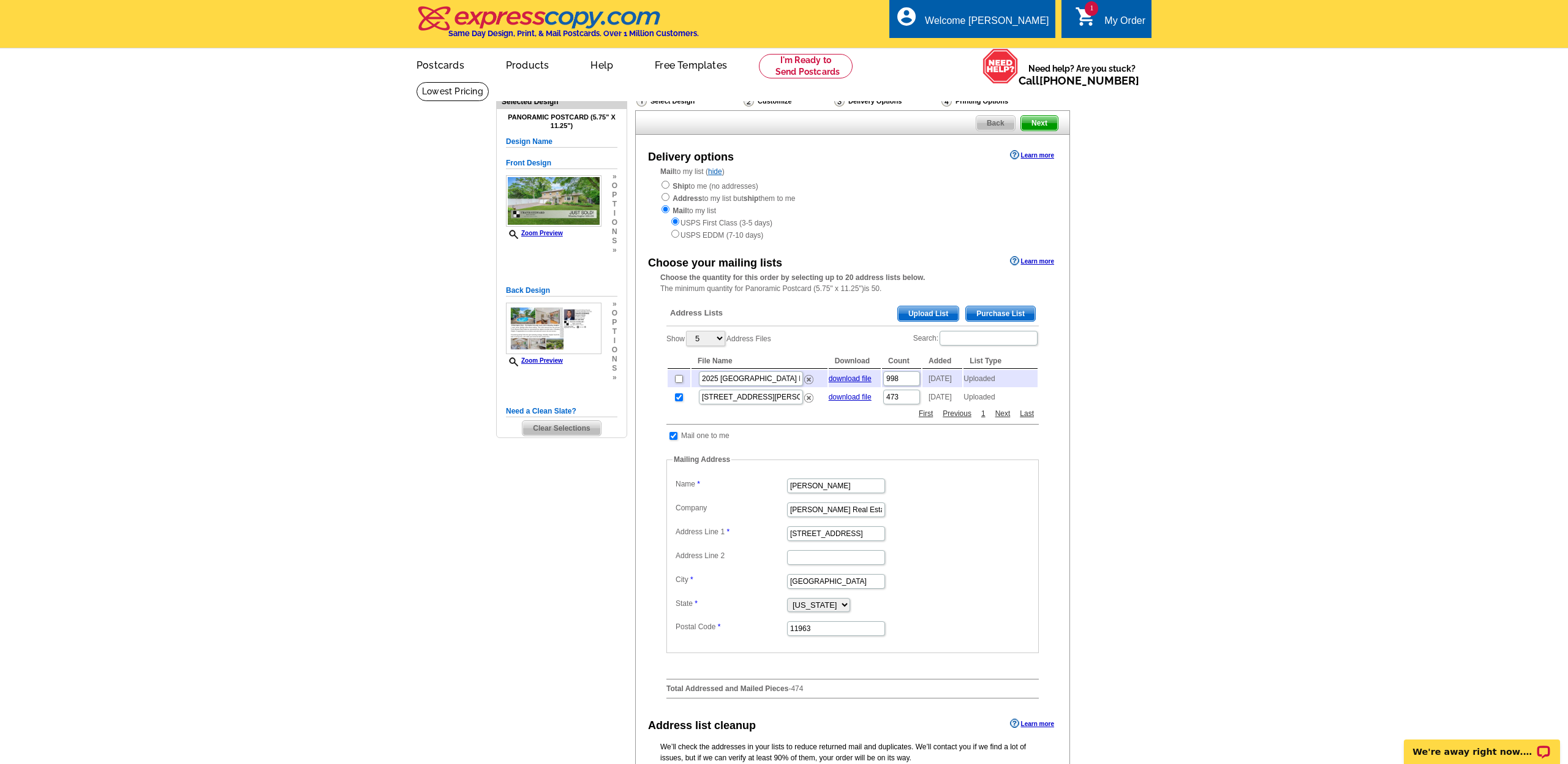
click at [677, 230] on input "radio" at bounding box center [676, 234] width 8 height 8
radio input "true"
click at [1044, 123] on span "Next" at bounding box center [1040, 123] width 37 height 14
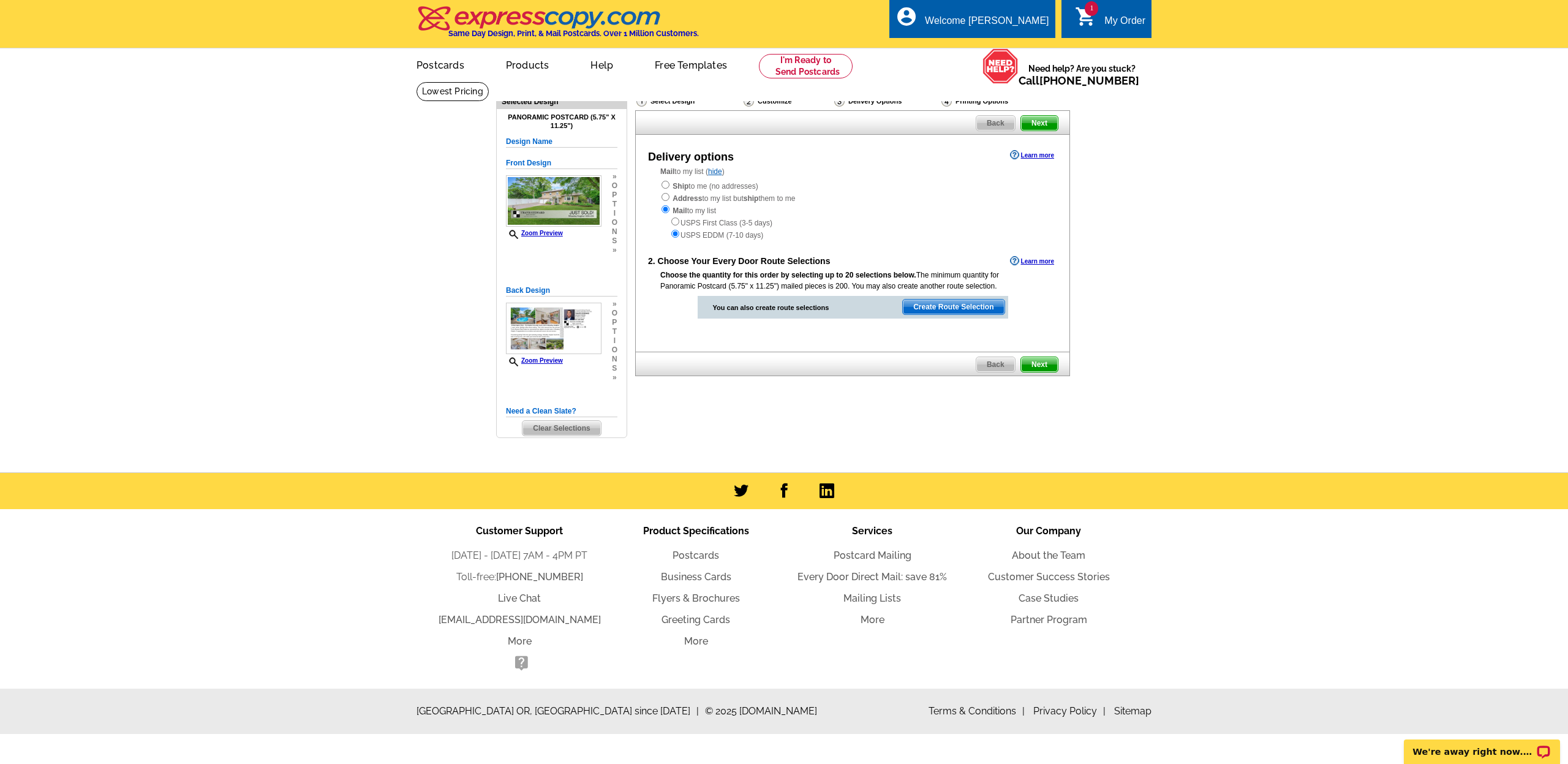
click at [676, 219] on input "radio" at bounding box center [676, 221] width 8 height 8
radio input "true"
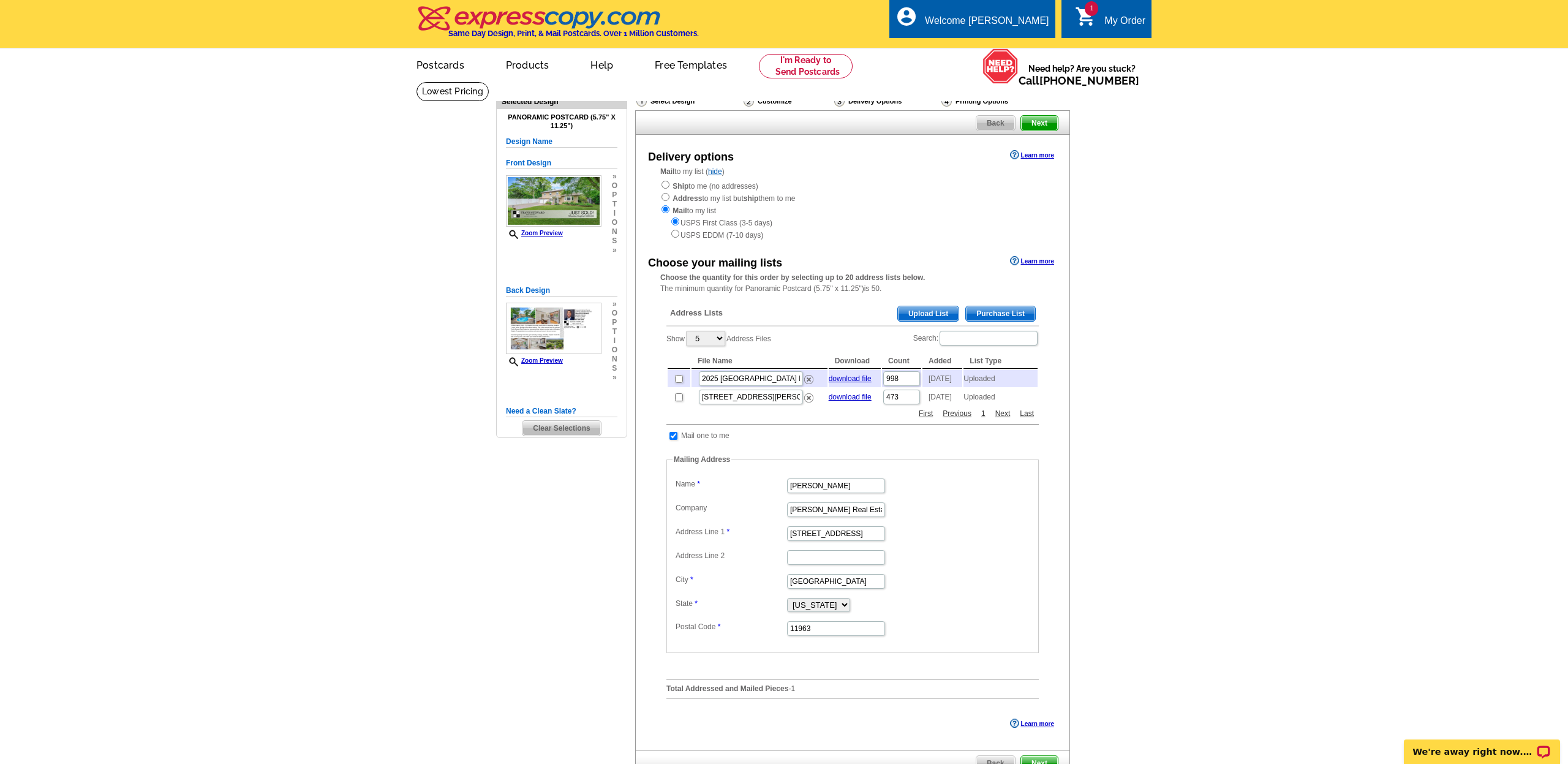
click at [681, 397] on input "checkbox" at bounding box center [679, 397] width 8 height 8
checkbox input "true"
click at [1050, 125] on span "Next" at bounding box center [1040, 123] width 37 height 14
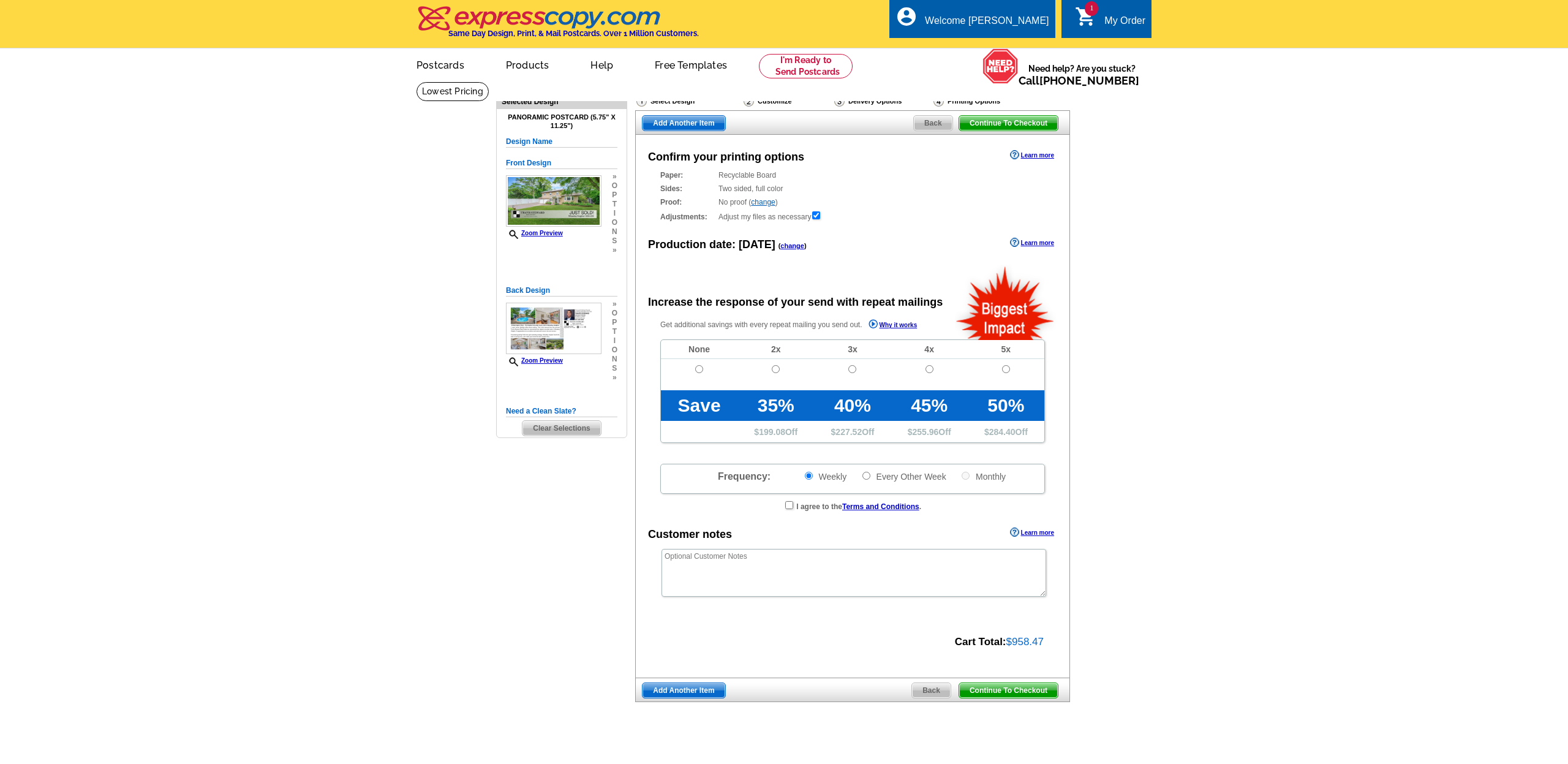
radio input "false"
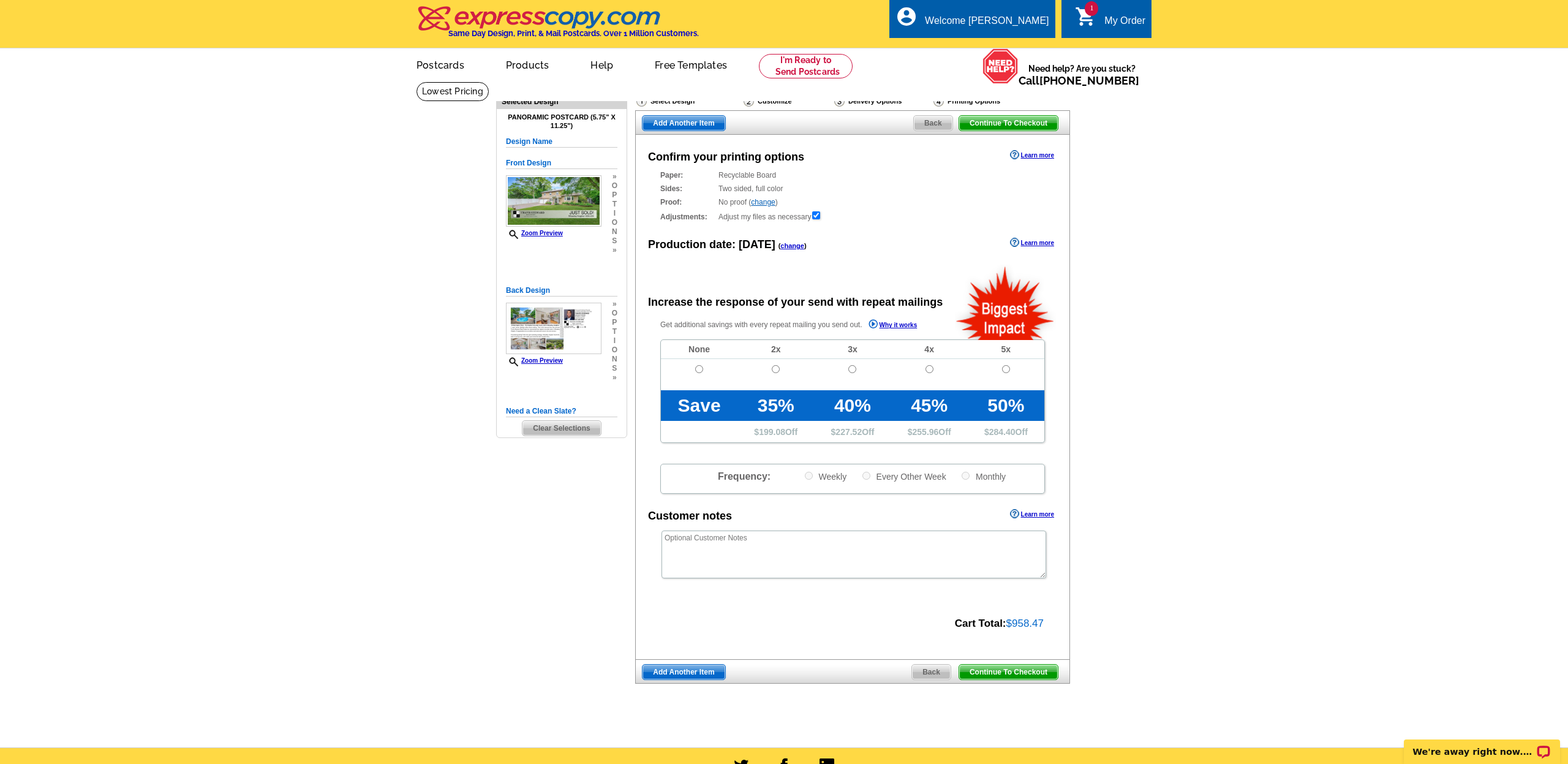
click at [700, 367] on input "radio" at bounding box center [700, 369] width 8 height 8
radio input "true"
click at [1027, 665] on span "Continue To Checkout" at bounding box center [1009, 671] width 99 height 14
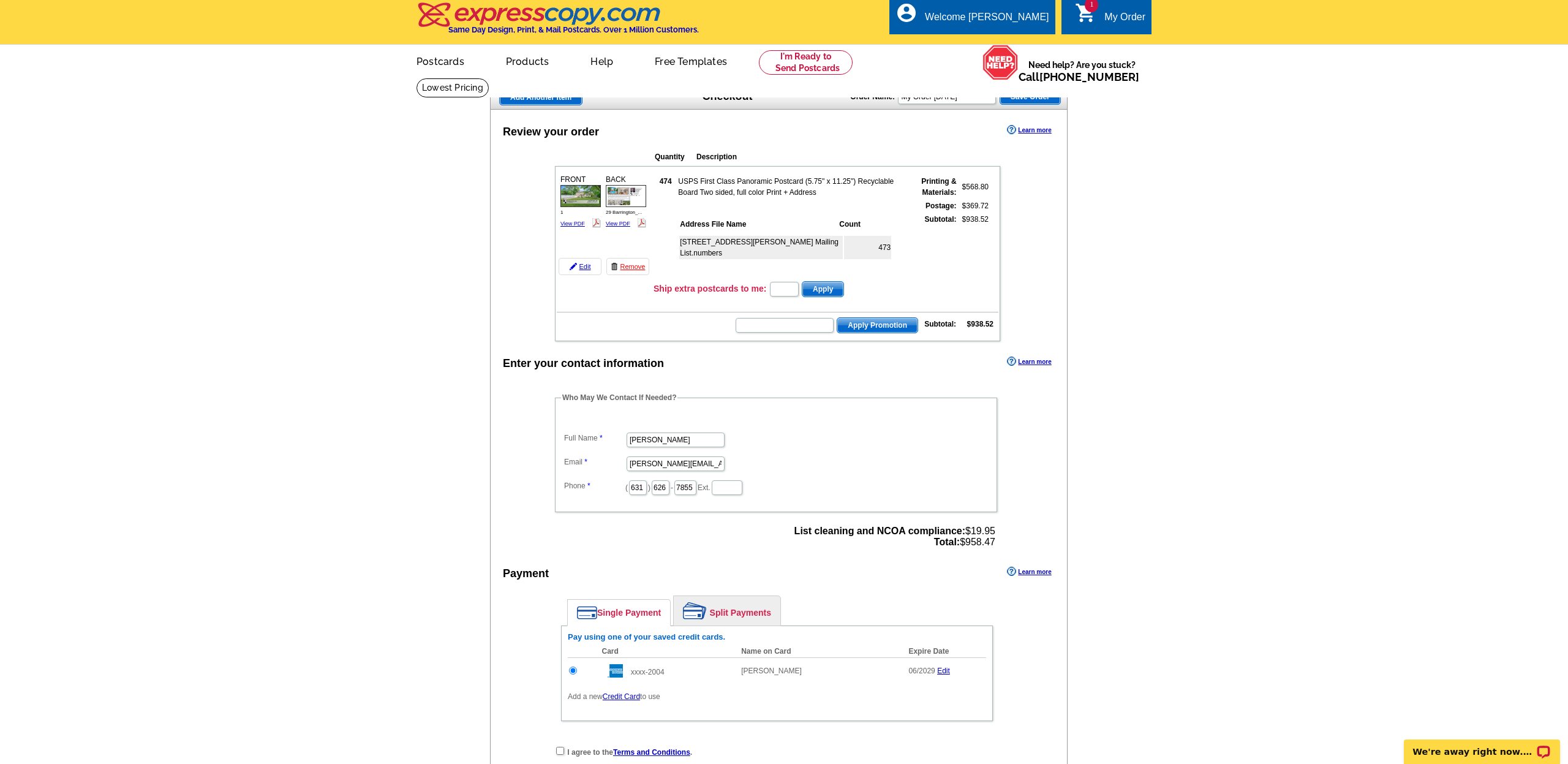
scroll to position [2, 0]
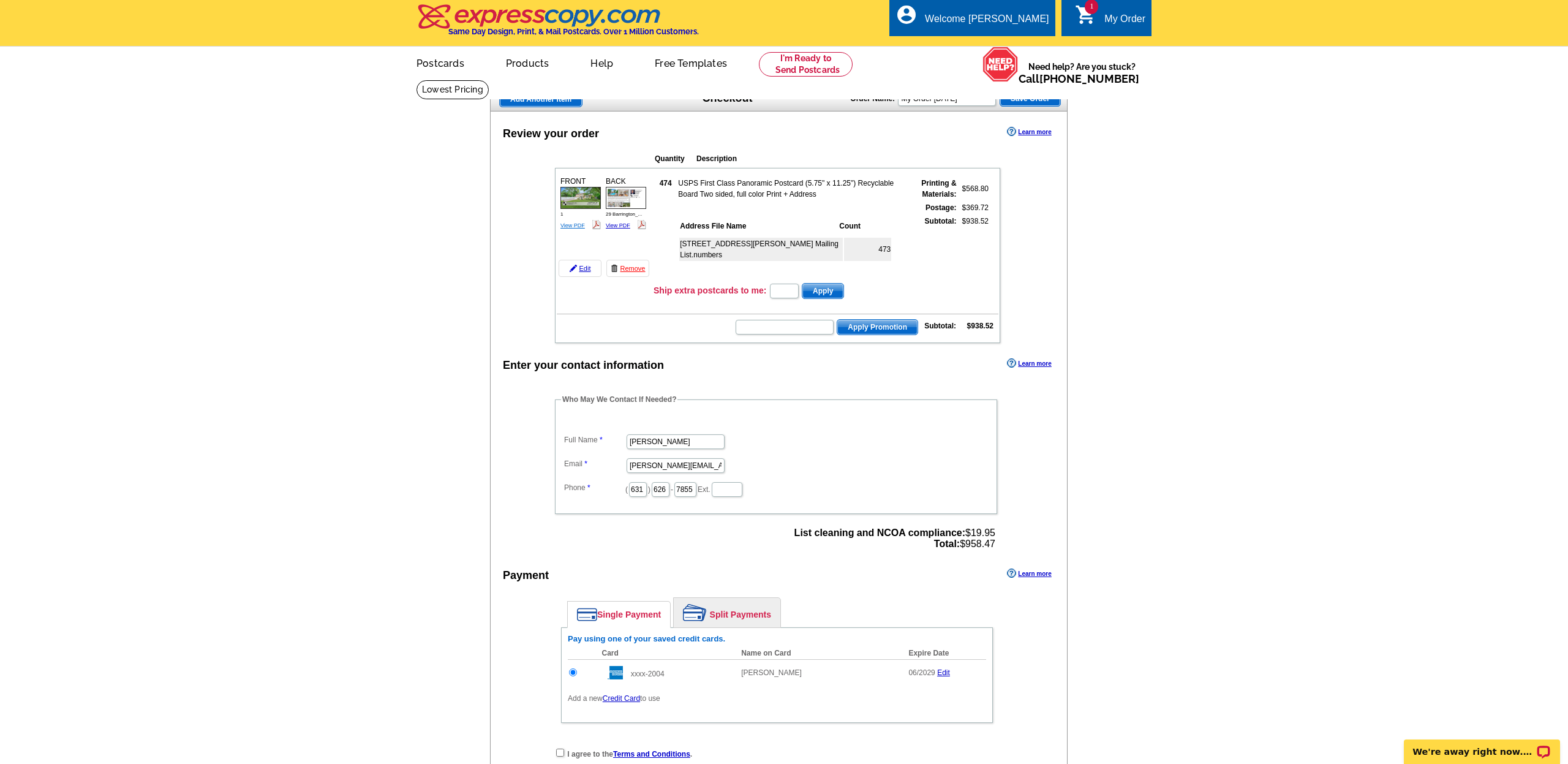
click at [580, 224] on link "View PDF" at bounding box center [573, 225] width 25 height 6
click at [623, 228] on div "BACK 29 Barrington_... View PDF" at bounding box center [626, 203] width 44 height 58
click at [625, 225] on link "View PDF" at bounding box center [618, 225] width 25 height 6
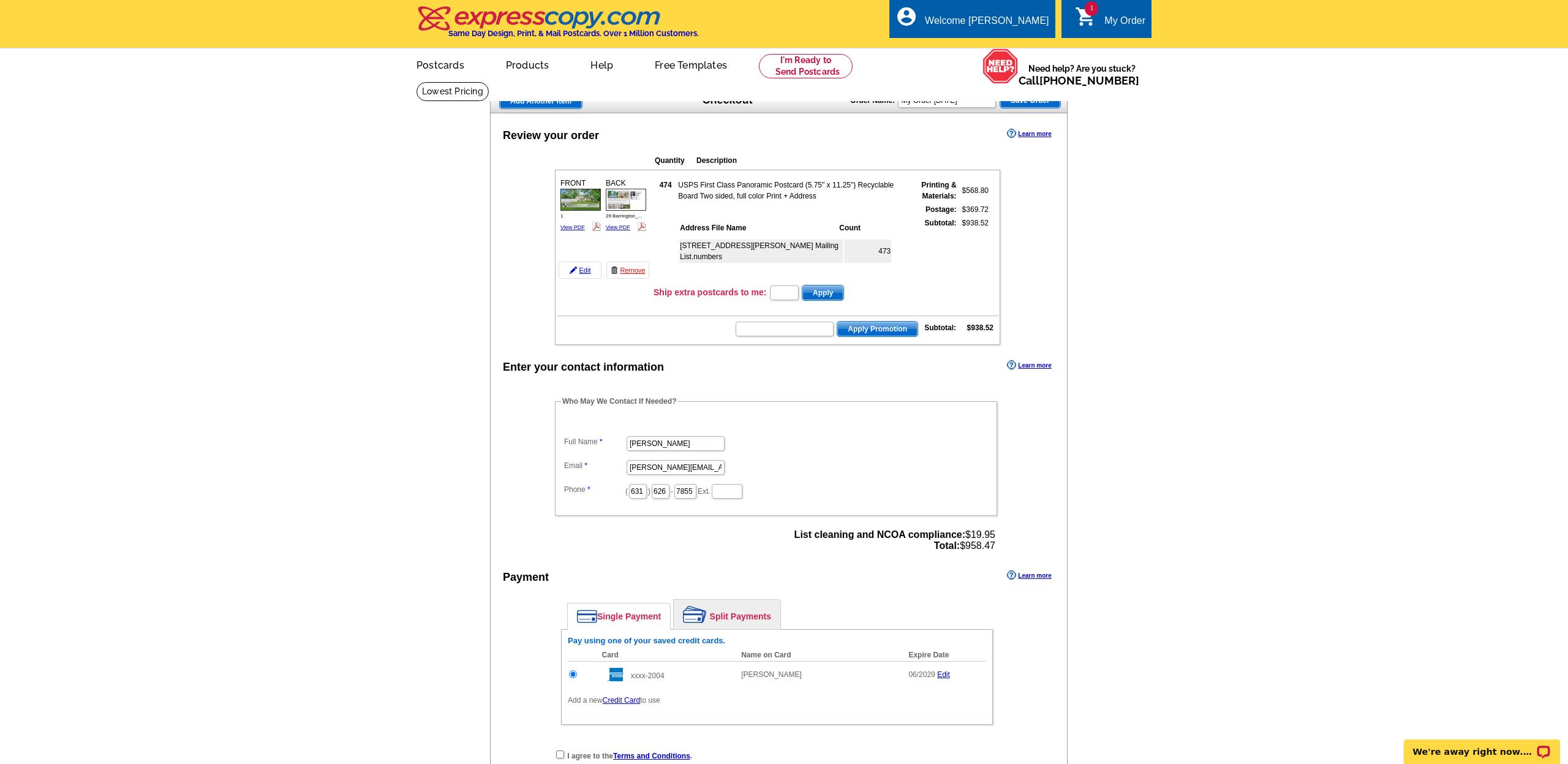
scroll to position [0, 0]
click at [777, 293] on input "text" at bounding box center [785, 293] width 29 height 14
type input "CC2320"
click at [844, 291] on span "Apply" at bounding box center [823, 293] width 41 height 14
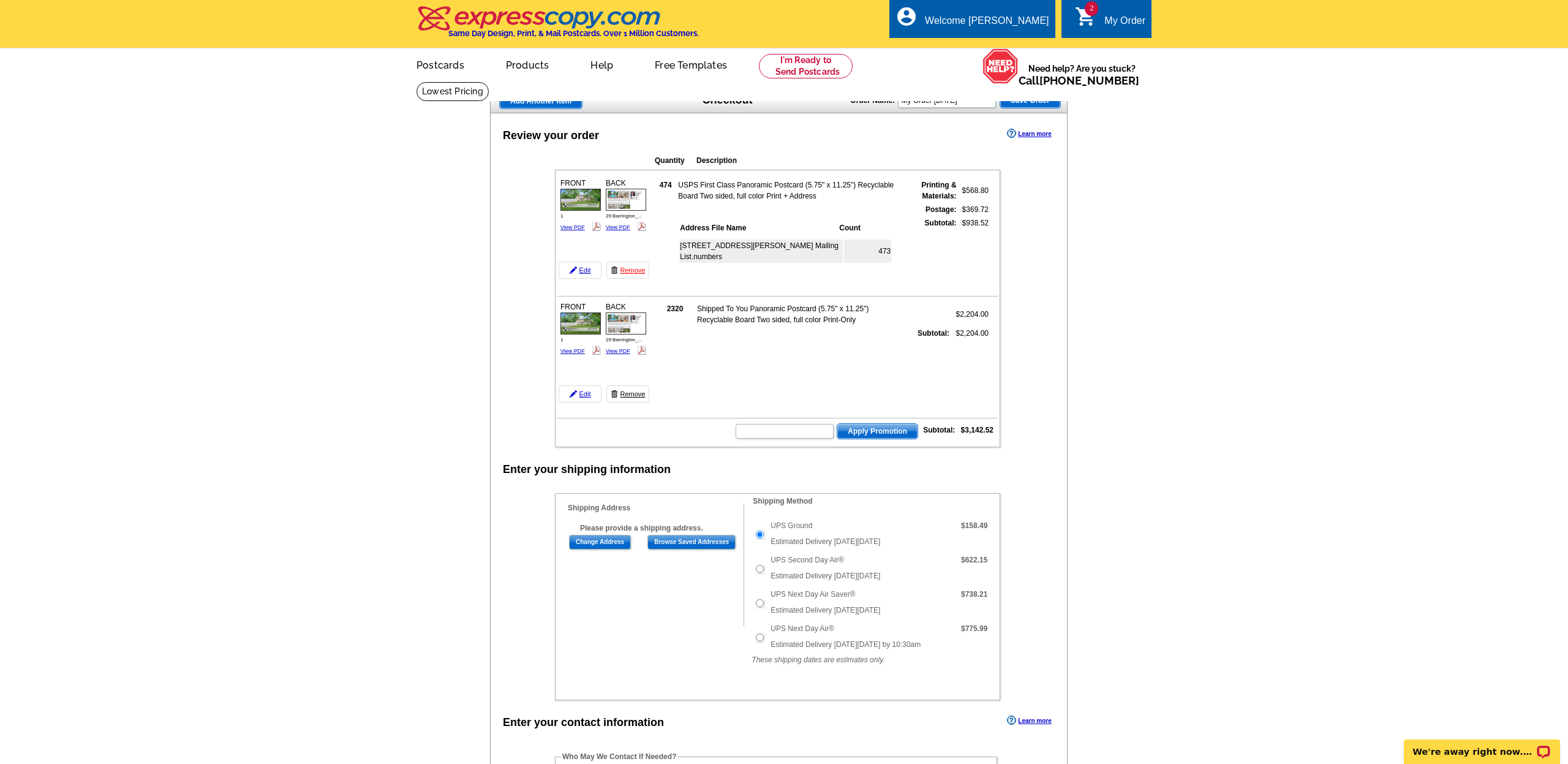
click at [642, 395] on link "Remove" at bounding box center [628, 393] width 43 height 17
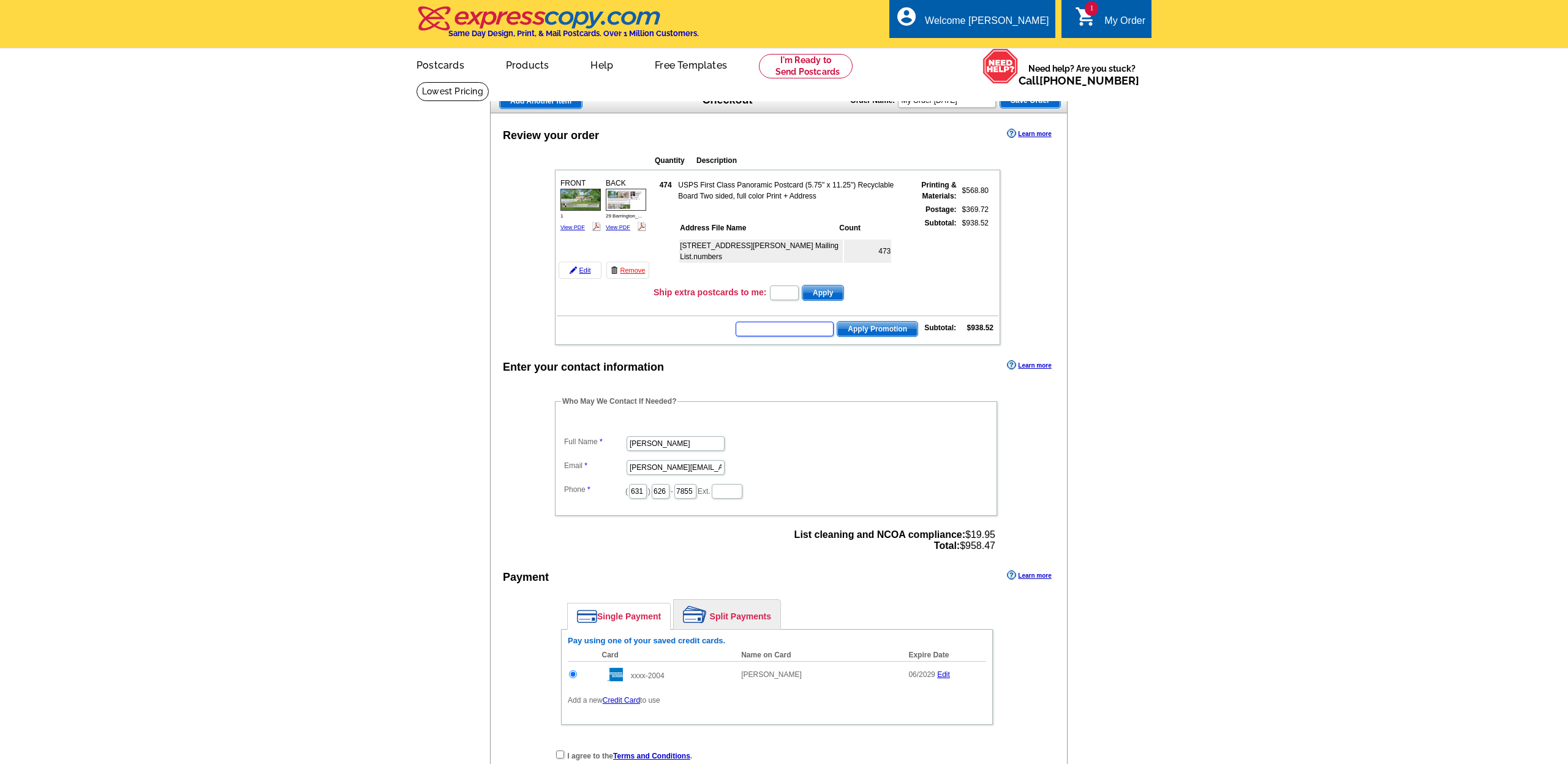
click at [825, 332] on input "text" at bounding box center [785, 328] width 98 height 14
click at [817, 330] on input "text" at bounding box center [785, 328] width 98 height 14
type input "CC2320"
click at [891, 330] on span "Apply Promotion" at bounding box center [877, 328] width 80 height 14
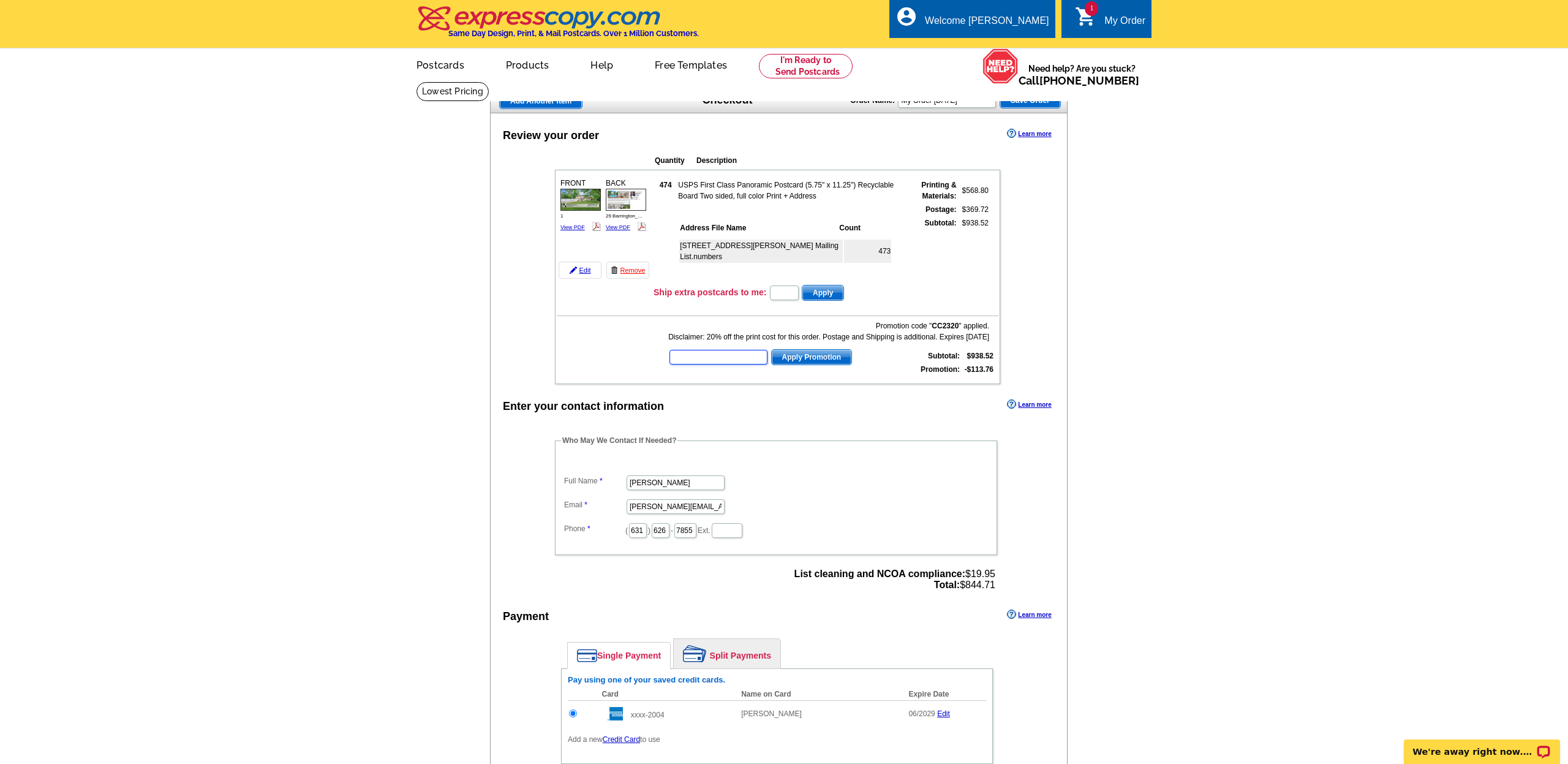
click at [707, 354] on input "text" at bounding box center [718, 356] width 98 height 14
type input "GW402019"
click at [772, 358] on span "Apply Promotion" at bounding box center [811, 356] width 80 height 14
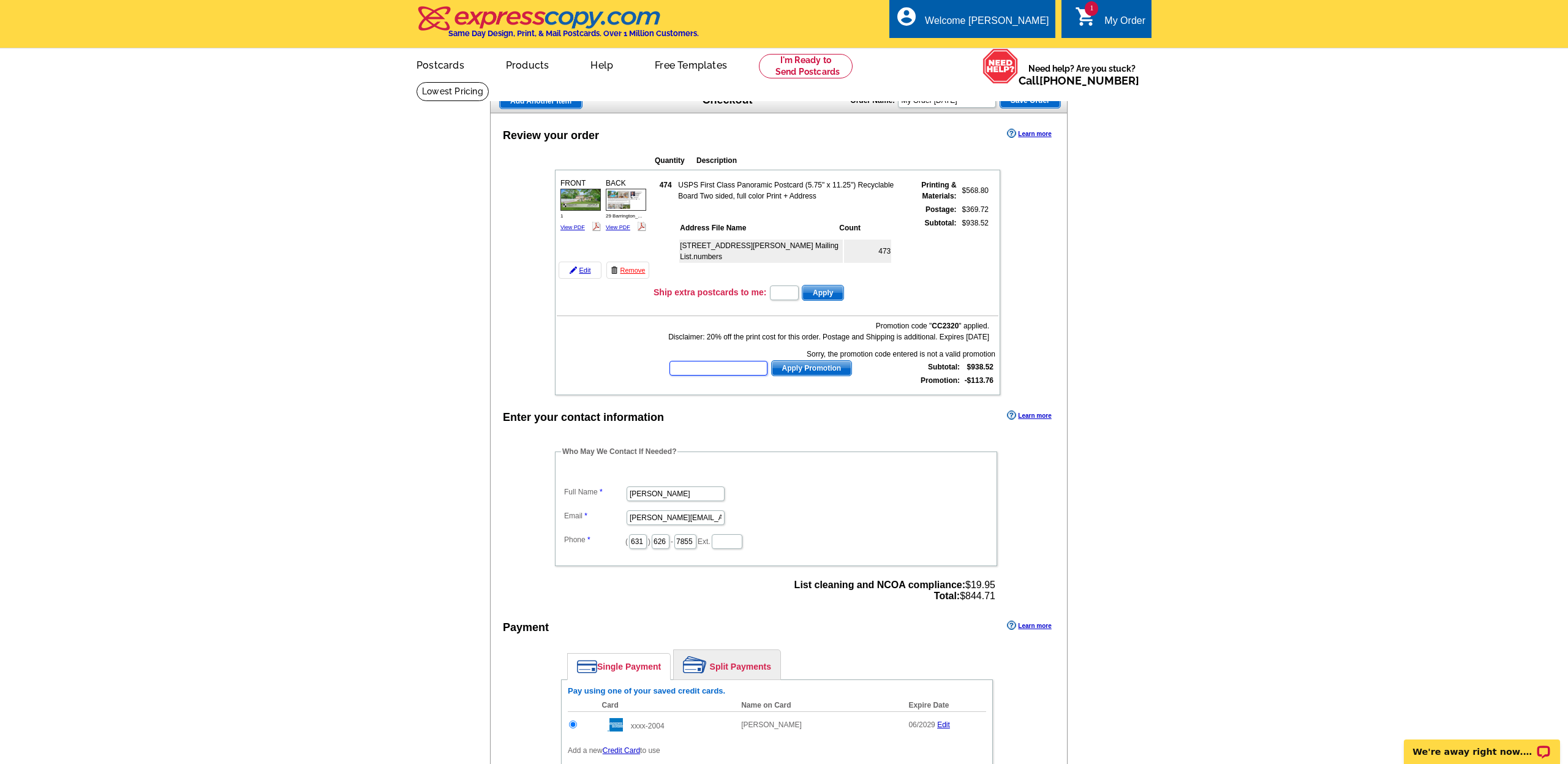
click at [675, 373] on input "text" at bounding box center [718, 367] width 98 height 14
type input "CS1821"
click at [772, 367] on span "Apply Promotion" at bounding box center [811, 367] width 80 height 14
click at [713, 367] on input "text" at bounding box center [718, 367] width 98 height 14
type input "E21HOME30"
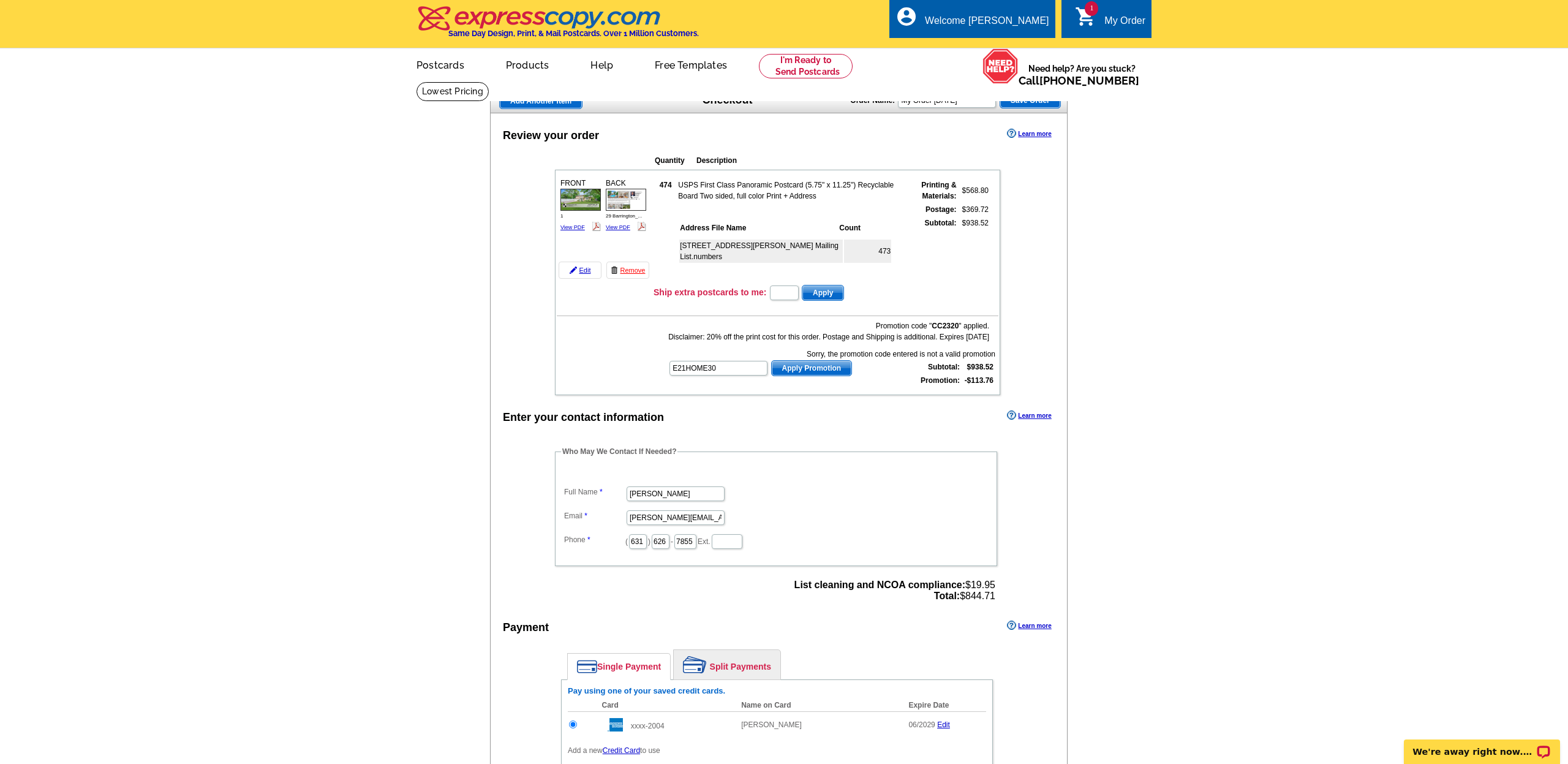
click at [779, 370] on span "Apply Promotion" at bounding box center [811, 367] width 80 height 14
click at [705, 368] on input "text" at bounding box center [718, 367] width 98 height 14
type input "E25BUNDLE40"
click at [772, 367] on span "Apply Promotion" at bounding box center [811, 367] width 80 height 14
click at [722, 367] on input "text" at bounding box center [718, 367] width 98 height 14
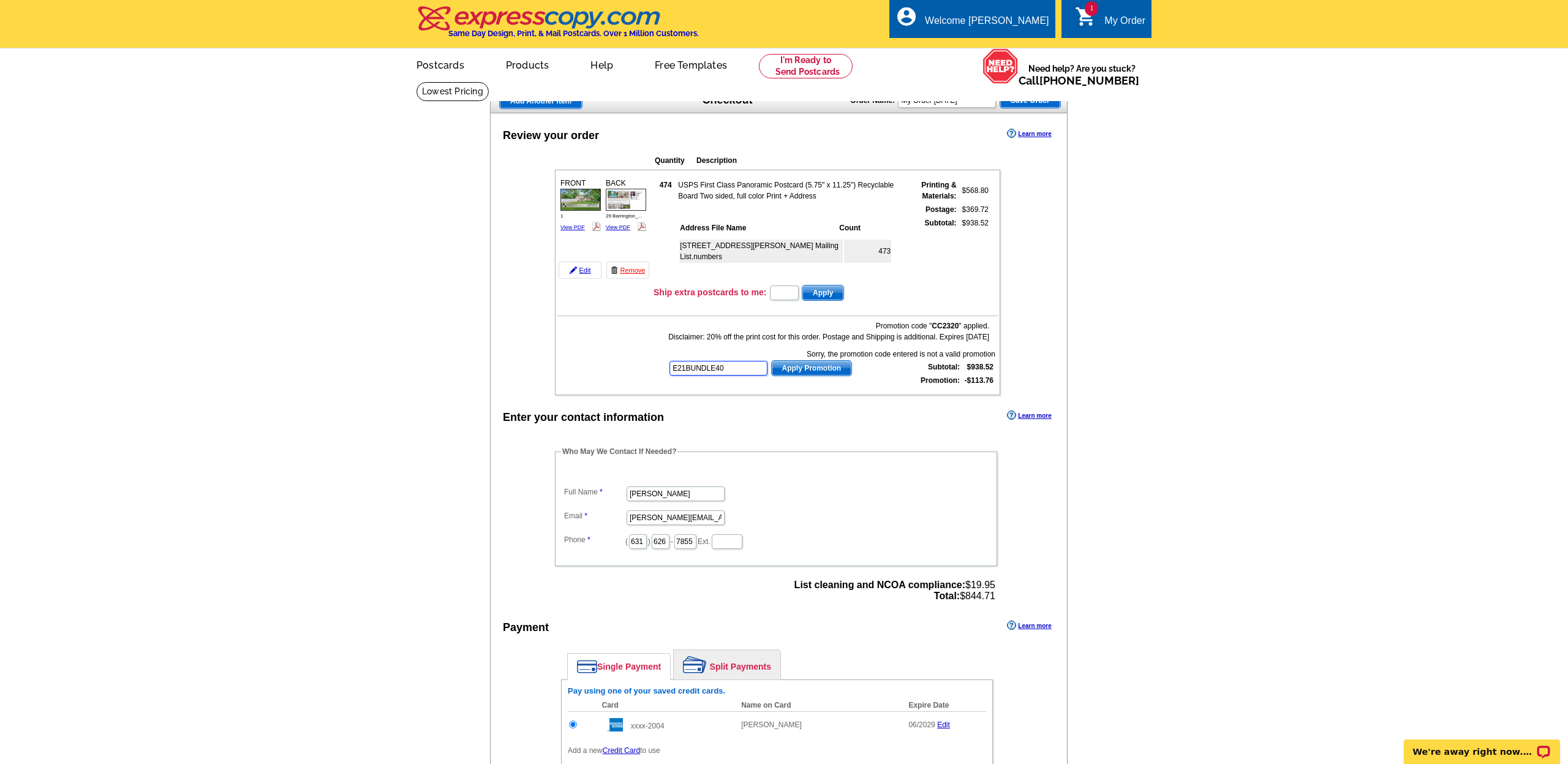
type input "E21BUNDLE40"
click at [776, 367] on span "Apply Promotion" at bounding box center [811, 367] width 80 height 14
click at [1036, 99] on span "Save Order" at bounding box center [1031, 100] width 60 height 14
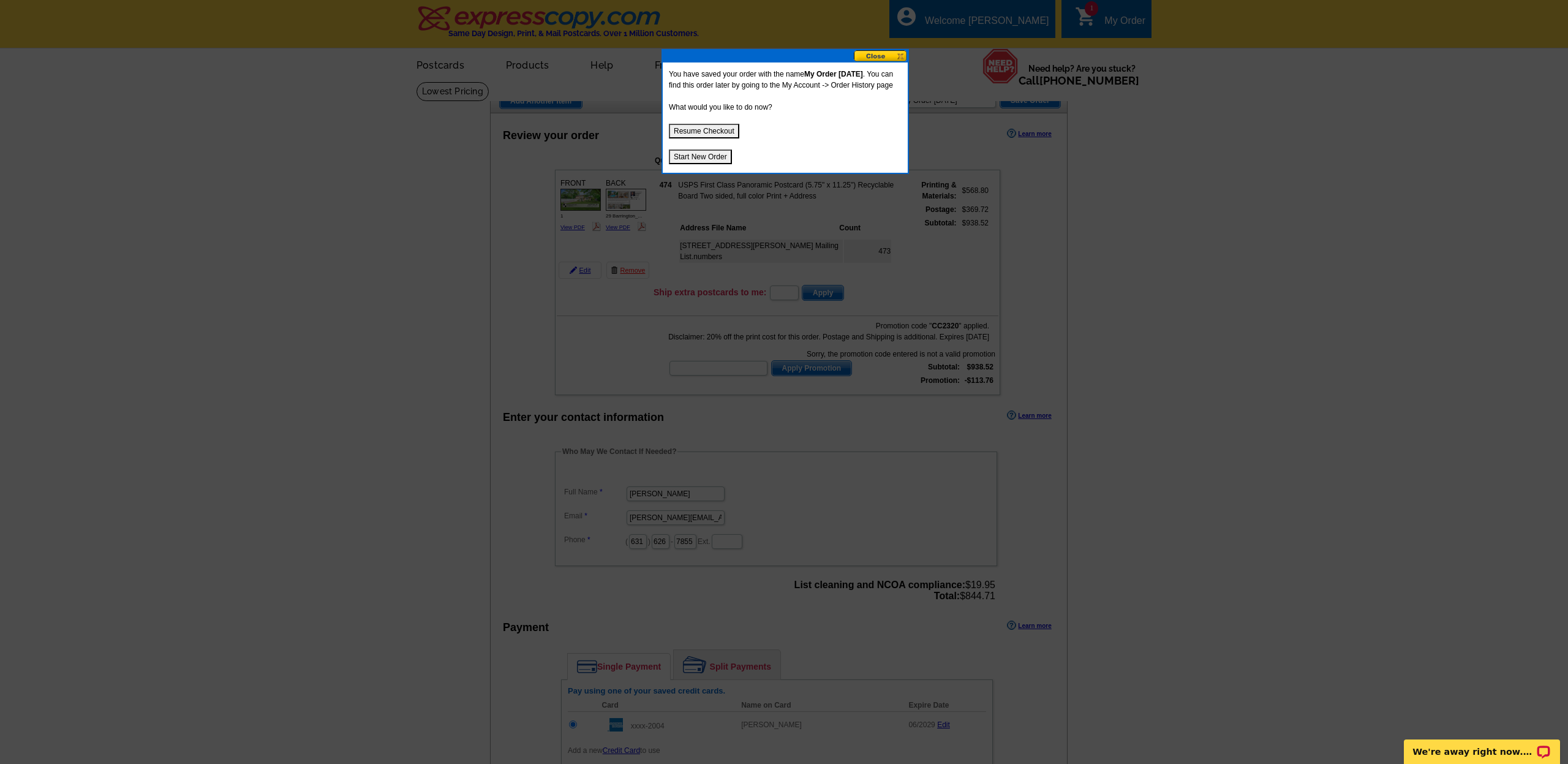
click at [880, 55] on button at bounding box center [881, 56] width 54 height 12
